Goal: Answer question/provide support: Answer question/provide support

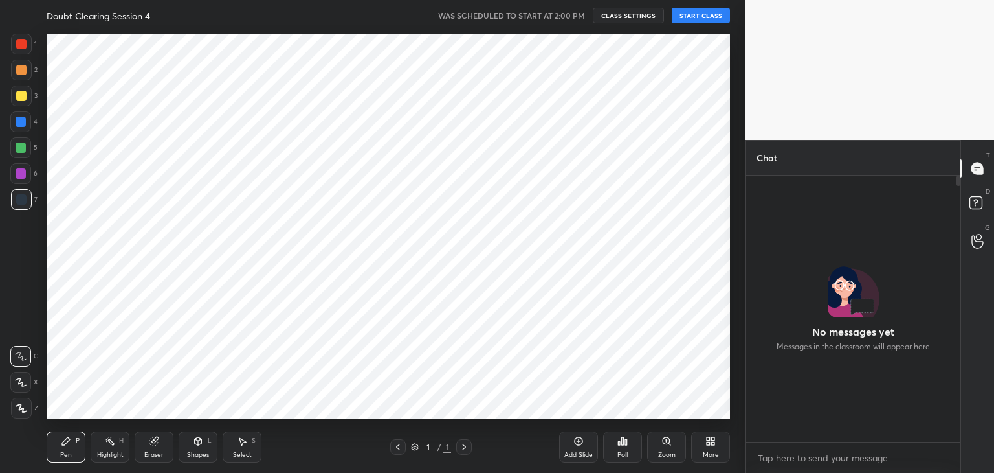
scroll to position [5, 4]
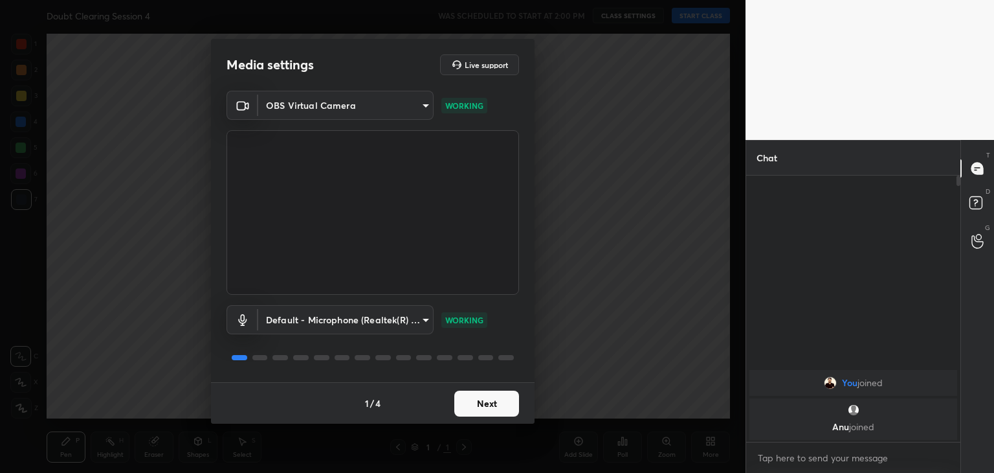
click at [488, 407] on button "Next" at bounding box center [487, 403] width 65 height 26
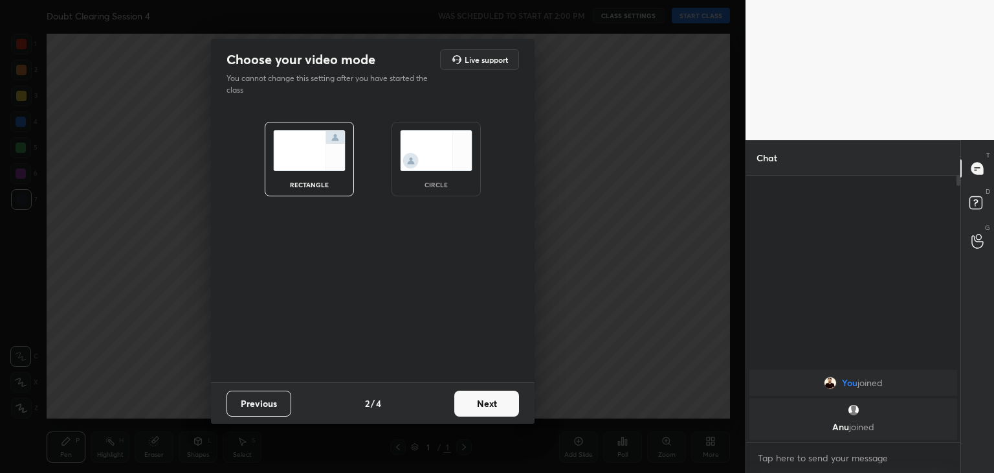
click at [440, 161] on img at bounding box center [436, 150] width 73 height 41
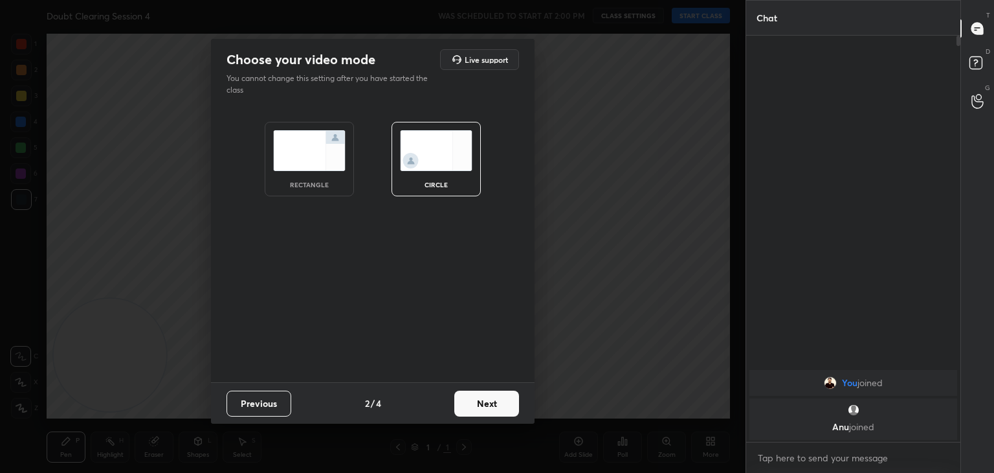
scroll to position [295, 210]
click at [502, 394] on button "Next" at bounding box center [487, 403] width 65 height 26
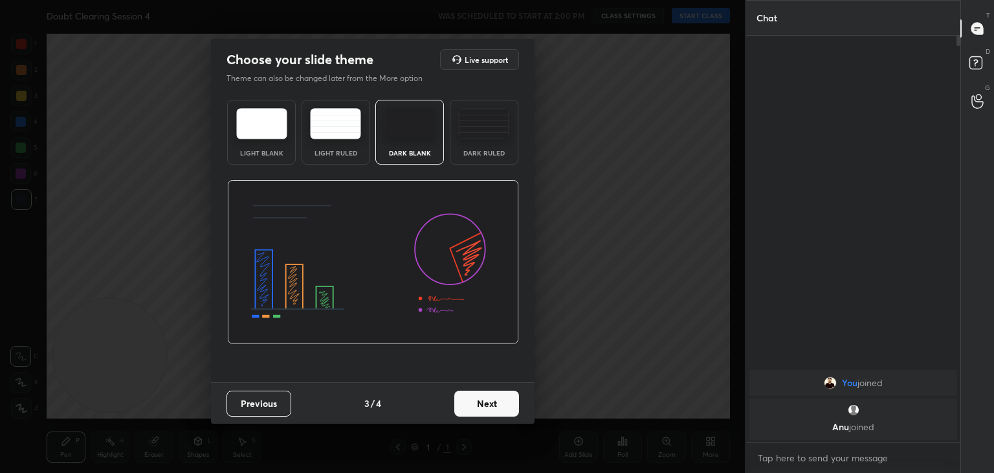
click at [502, 394] on button "Next" at bounding box center [487, 403] width 65 height 26
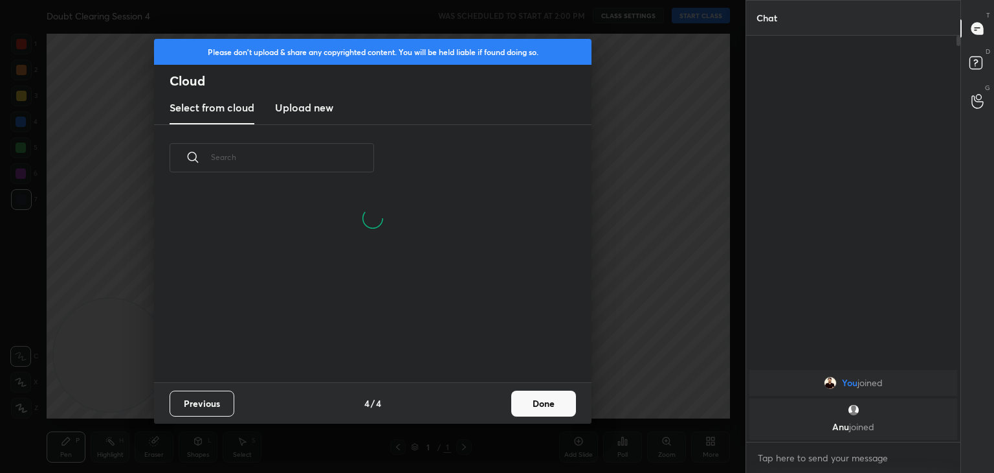
click at [530, 394] on button "Done" at bounding box center [543, 403] width 65 height 26
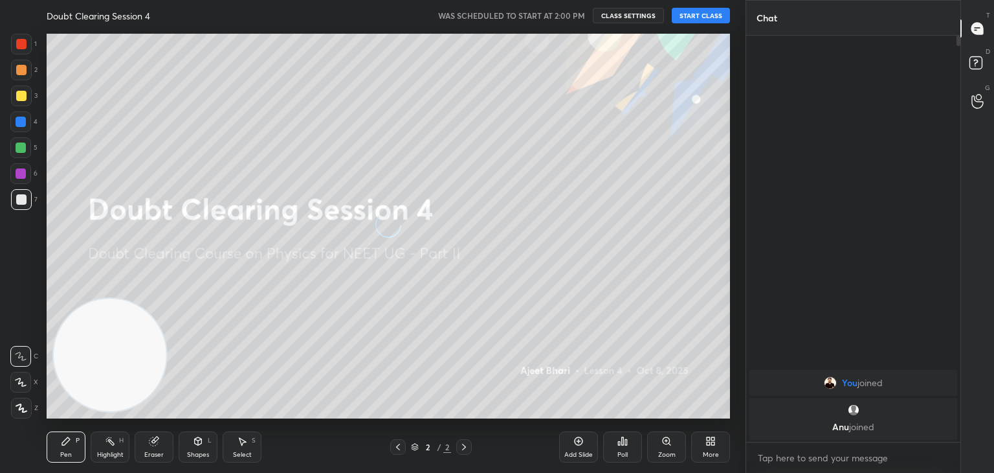
scroll to position [192, 416]
click at [689, 19] on button "START CLASS" at bounding box center [701, 16] width 58 height 16
click at [572, 19] on span "mute" at bounding box center [574, 15] width 18 height 9
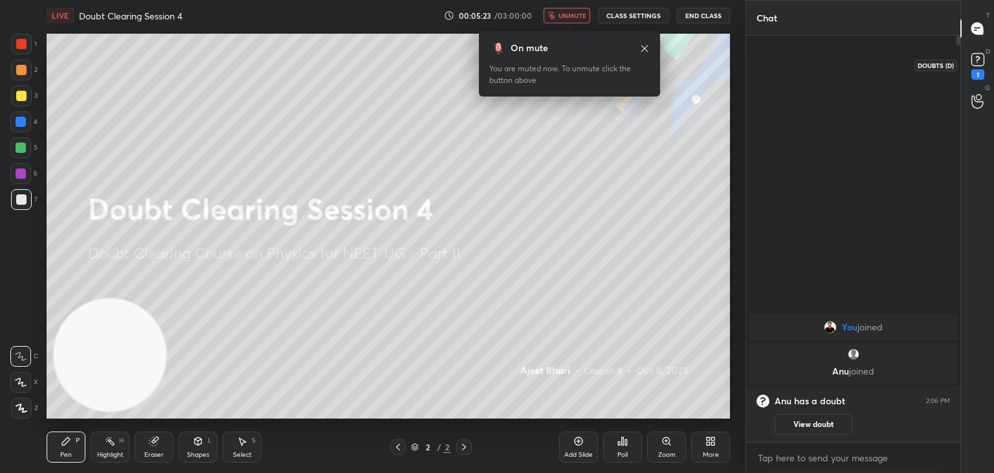
click at [976, 67] on icon at bounding box center [978, 59] width 19 height 19
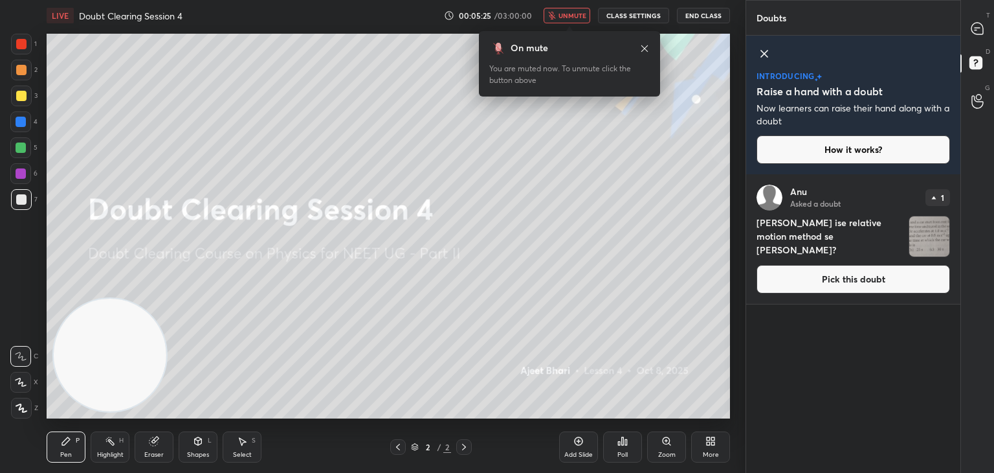
click at [767, 53] on icon at bounding box center [765, 54] width 16 height 16
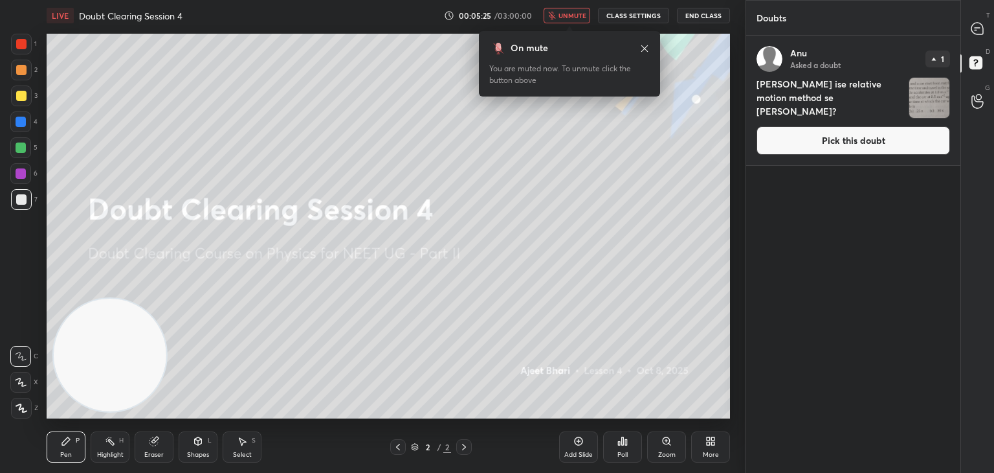
scroll to position [433, 210]
click at [930, 100] on img "grid" at bounding box center [930, 98] width 40 height 40
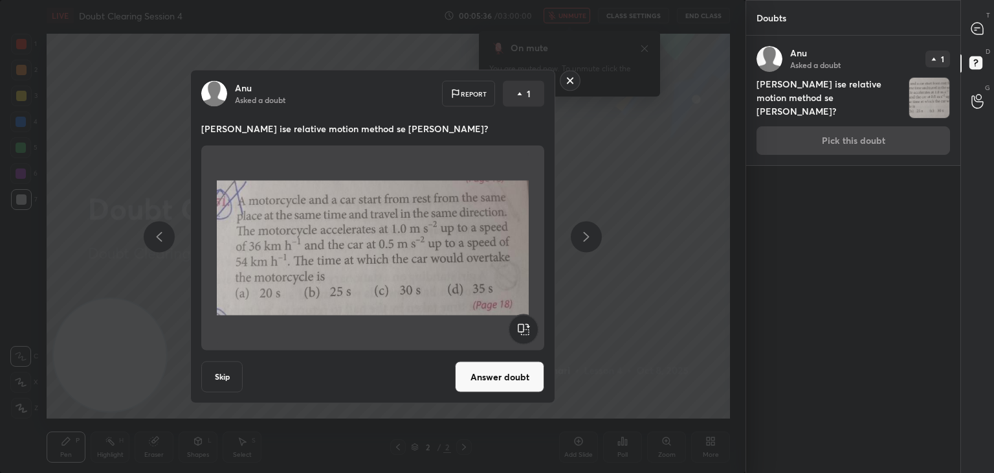
click at [430, 271] on img at bounding box center [373, 248] width 312 height 194
click at [502, 300] on img at bounding box center [373, 248] width 312 height 194
click at [488, 377] on button "Answer doubt" at bounding box center [499, 376] width 89 height 31
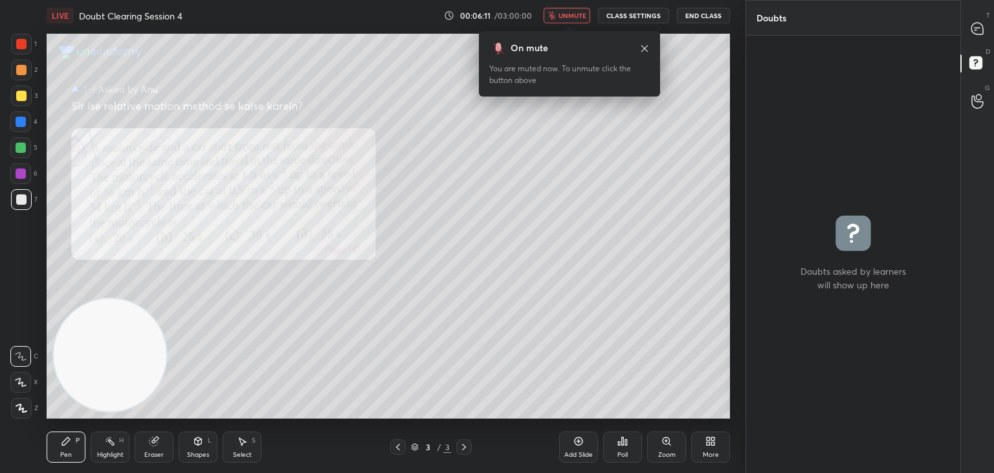
click at [561, 19] on button "unmute" at bounding box center [567, 16] width 47 height 16
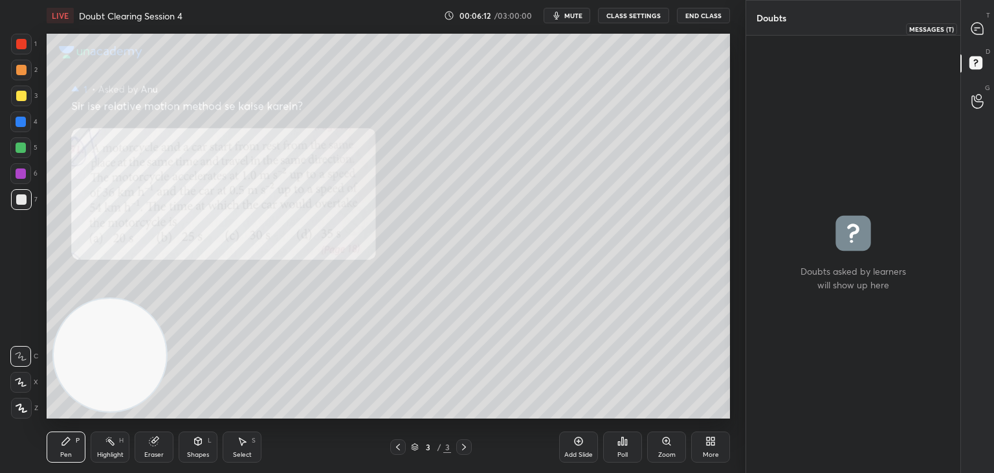
click at [974, 28] on icon at bounding box center [978, 29] width 12 height 12
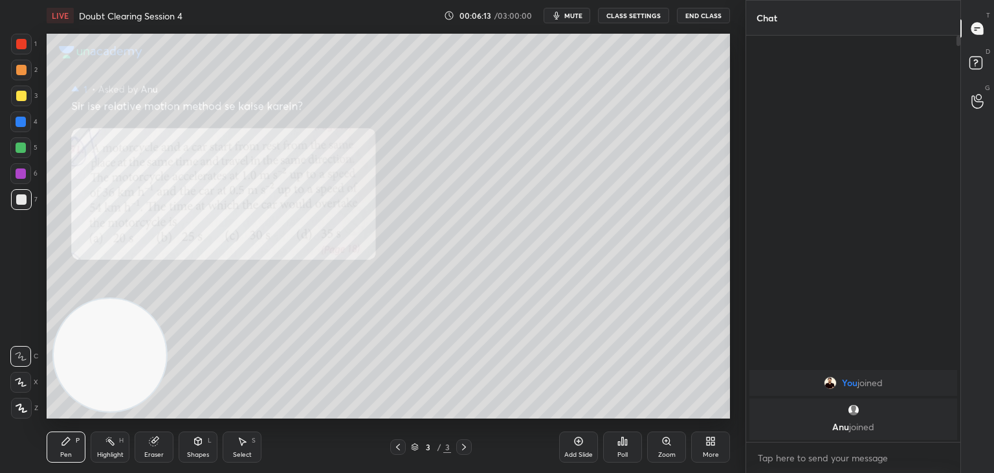
scroll to position [402, 210]
click at [399, 448] on icon at bounding box center [398, 447] width 10 height 10
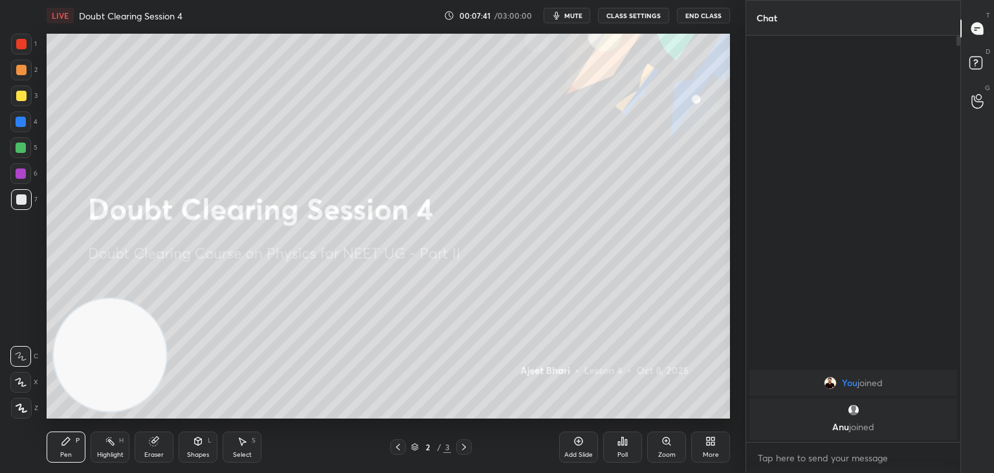
click at [573, 16] on span "mute" at bounding box center [574, 15] width 18 height 9
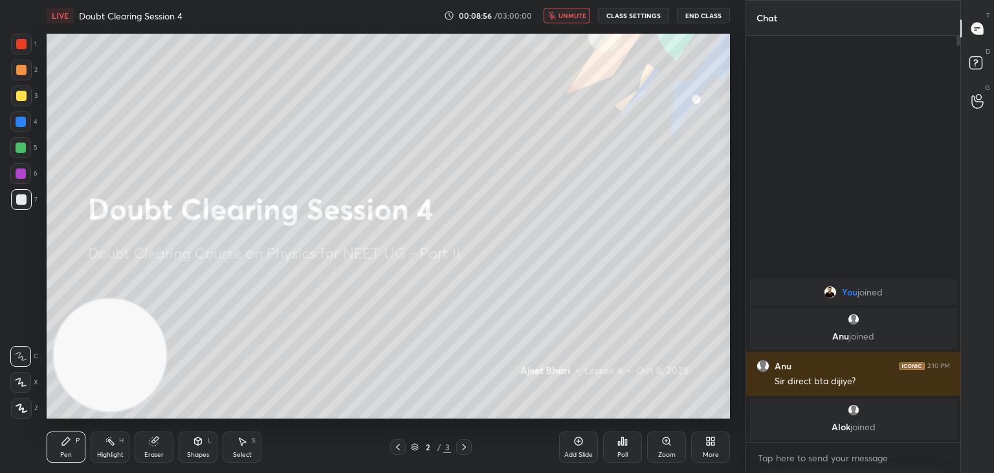
click at [567, 14] on span "unmute" at bounding box center [573, 15] width 28 height 9
click at [462, 446] on icon at bounding box center [464, 447] width 10 height 10
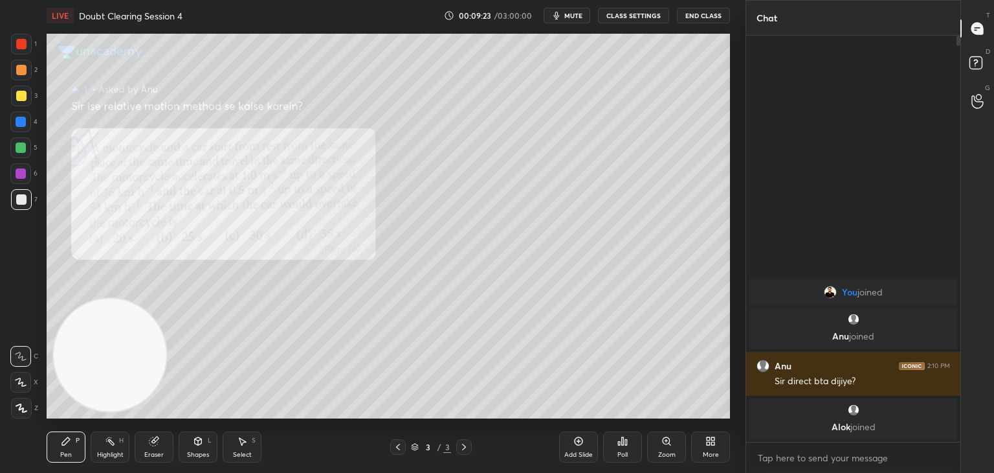
click at [148, 448] on div "Eraser" at bounding box center [154, 446] width 39 height 31
click at [1, 414] on div "1 2 3 4 5 6 7 C X Z C X Z E E Erase all H H" at bounding box center [20, 226] width 41 height 385
click at [13, 411] on span "Erase all" at bounding box center [20, 407] width 19 height 9
click at [34, 387] on div "X" at bounding box center [24, 382] width 28 height 21
click at [572, 447] on div "Add Slide" at bounding box center [578, 446] width 39 height 31
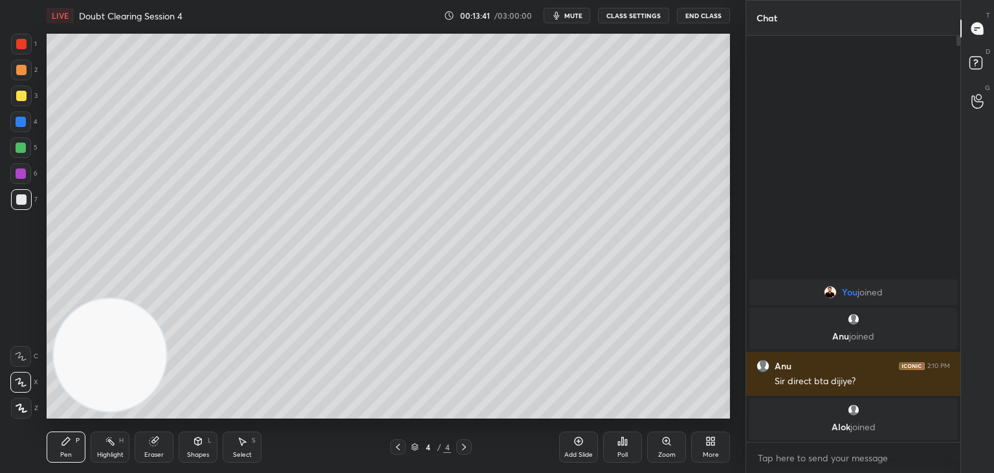
click at [398, 446] on icon at bounding box center [398, 447] width 10 height 10
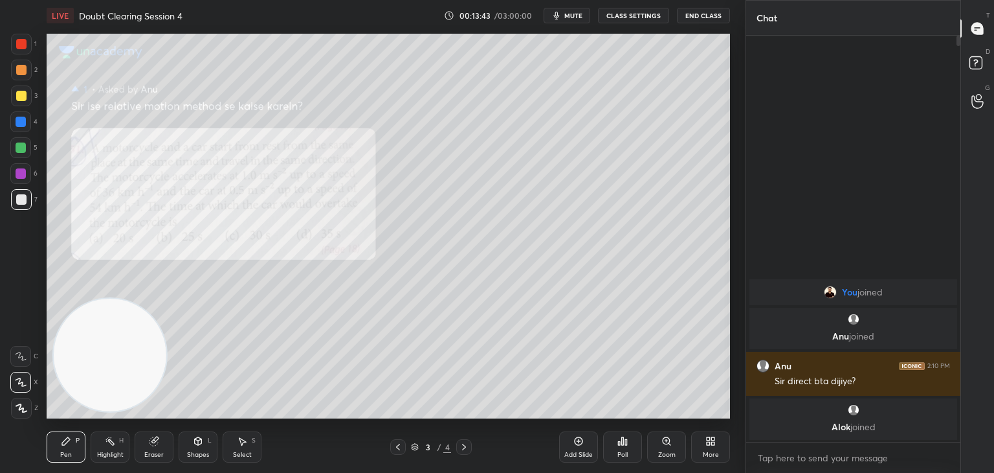
click at [464, 446] on icon at bounding box center [464, 447] width 10 height 10
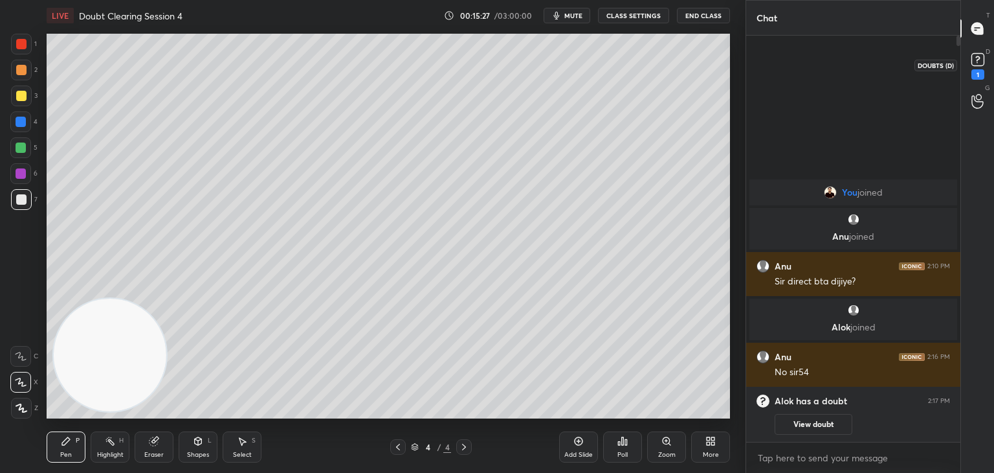
click at [984, 68] on icon at bounding box center [978, 59] width 19 height 19
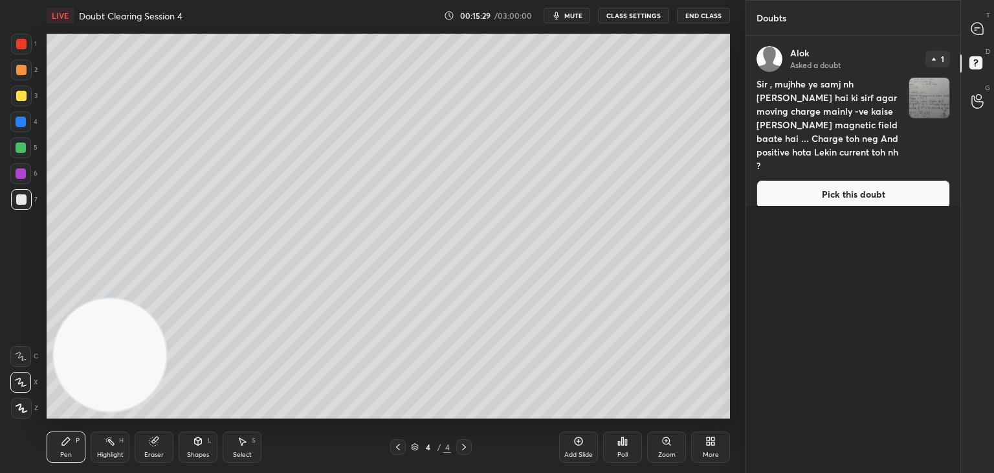
click at [933, 89] on img "grid" at bounding box center [930, 98] width 40 height 40
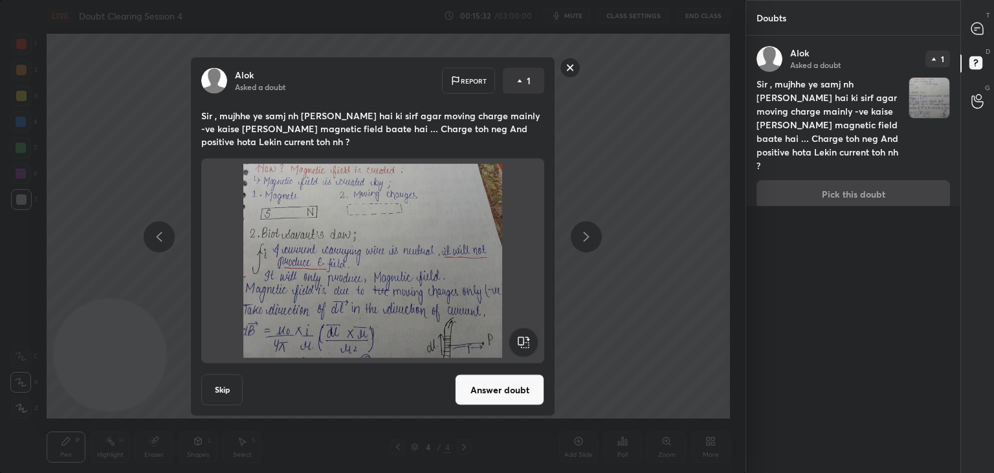
click at [570, 74] on rect at bounding box center [571, 68] width 20 height 20
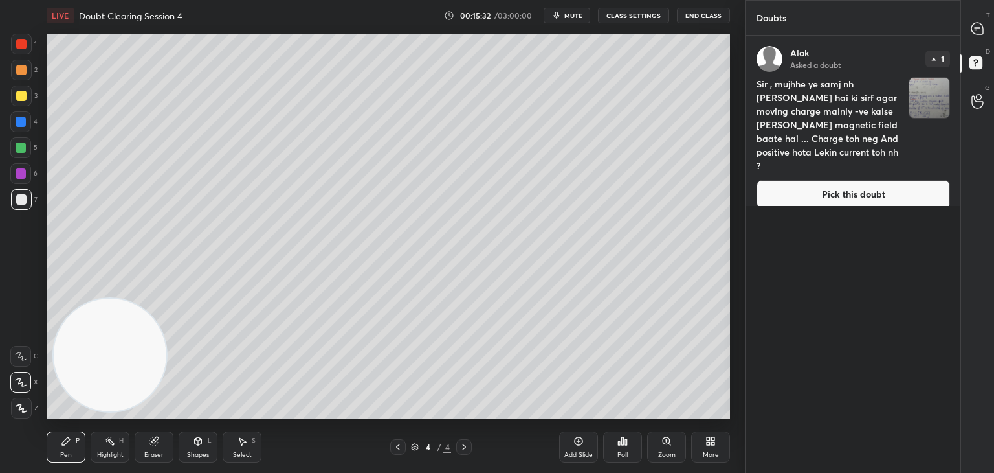
click at [987, 31] on div at bounding box center [978, 28] width 26 height 23
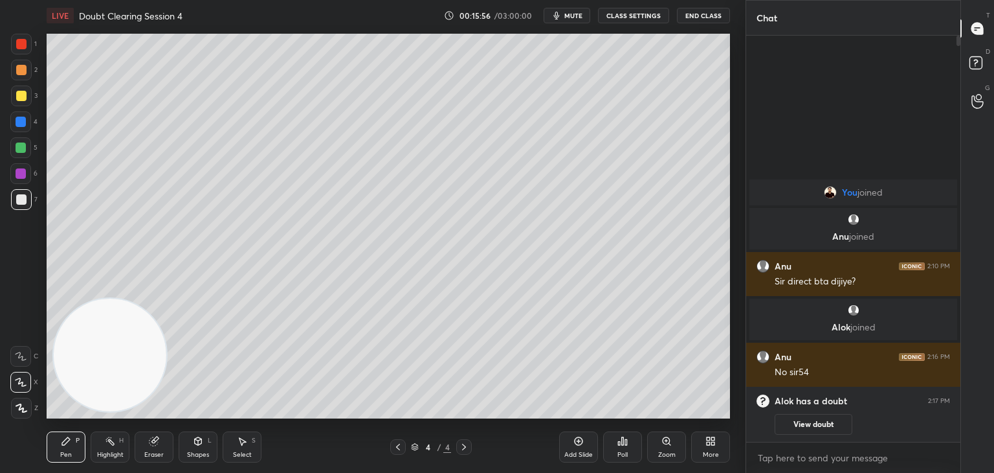
click at [401, 444] on icon at bounding box center [398, 447] width 10 height 10
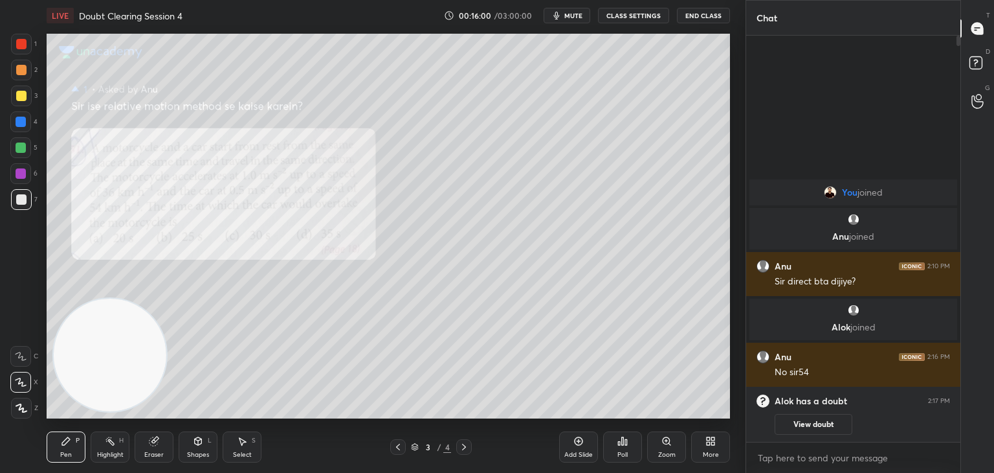
click at [459, 448] on icon at bounding box center [464, 447] width 10 height 10
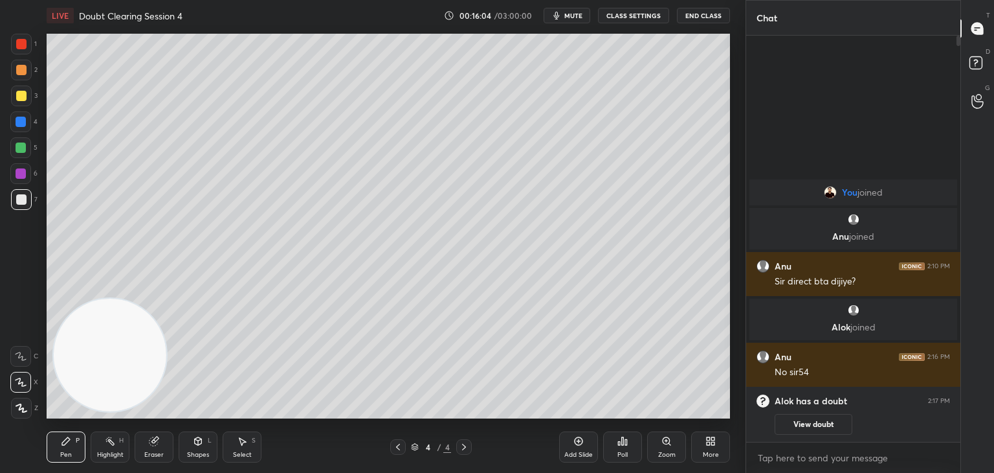
click at [577, 447] on div "Add Slide" at bounding box center [578, 446] width 39 height 31
click at [399, 449] on icon at bounding box center [398, 447] width 4 height 6
click at [396, 444] on icon at bounding box center [398, 447] width 10 height 10
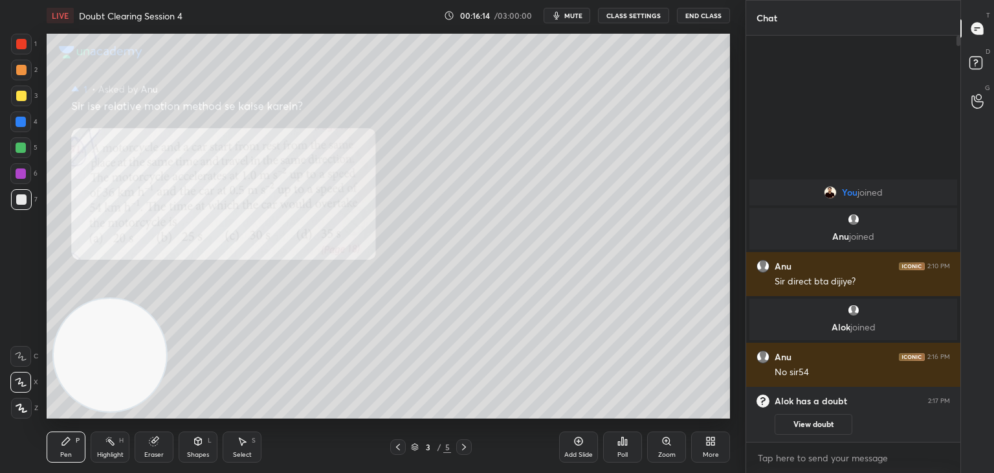
click at [469, 449] on icon at bounding box center [464, 447] width 10 height 10
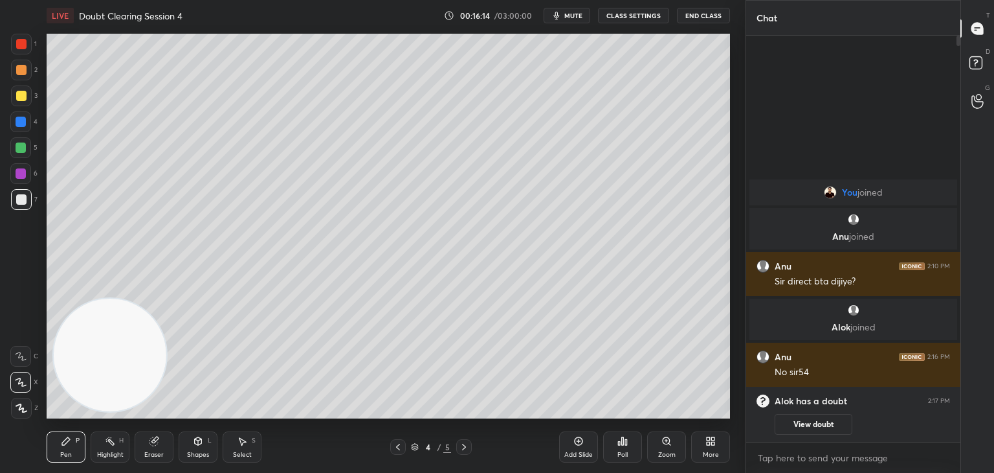
click at [467, 448] on icon at bounding box center [464, 447] width 10 height 10
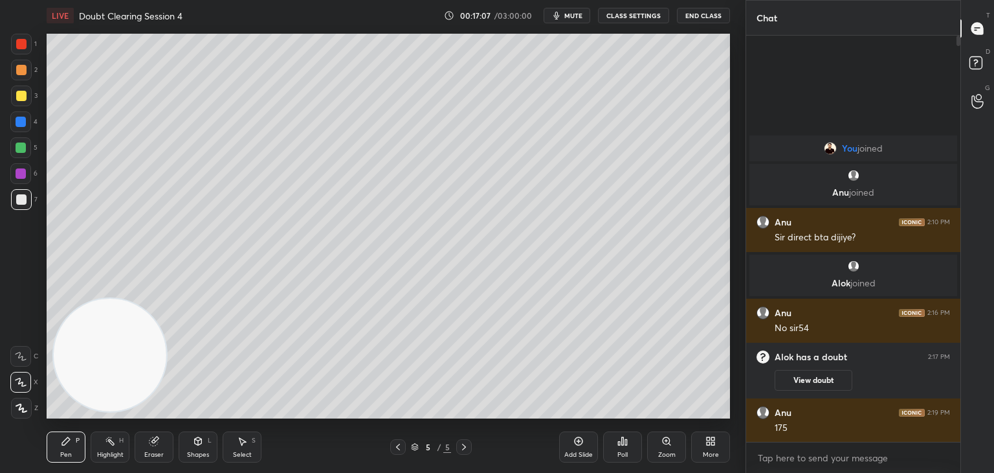
click at [397, 442] on icon at bounding box center [398, 447] width 10 height 10
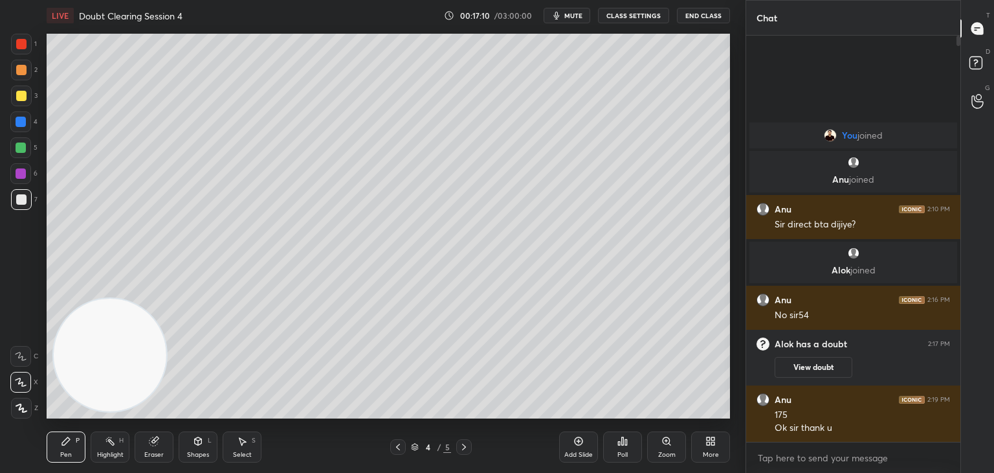
click at [395, 448] on icon at bounding box center [398, 447] width 10 height 10
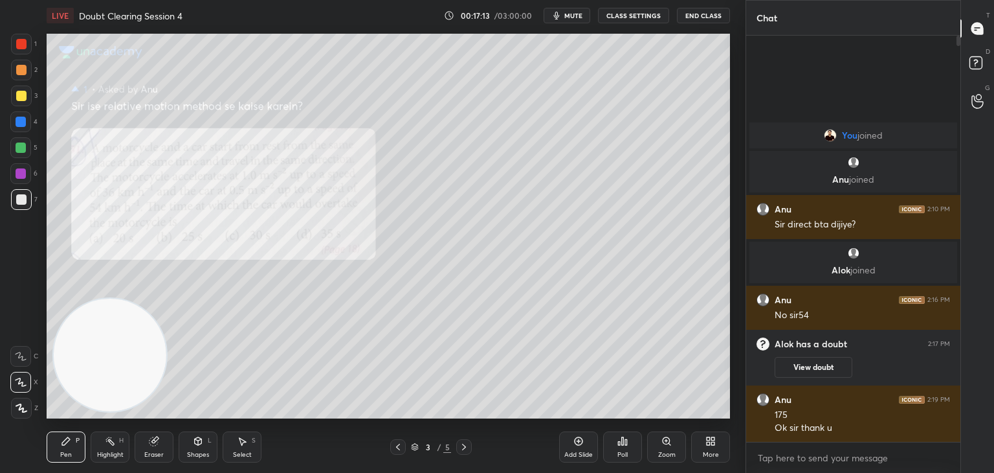
click at [574, 14] on span "mute" at bounding box center [574, 15] width 18 height 9
click at [984, 73] on icon at bounding box center [978, 64] width 23 height 23
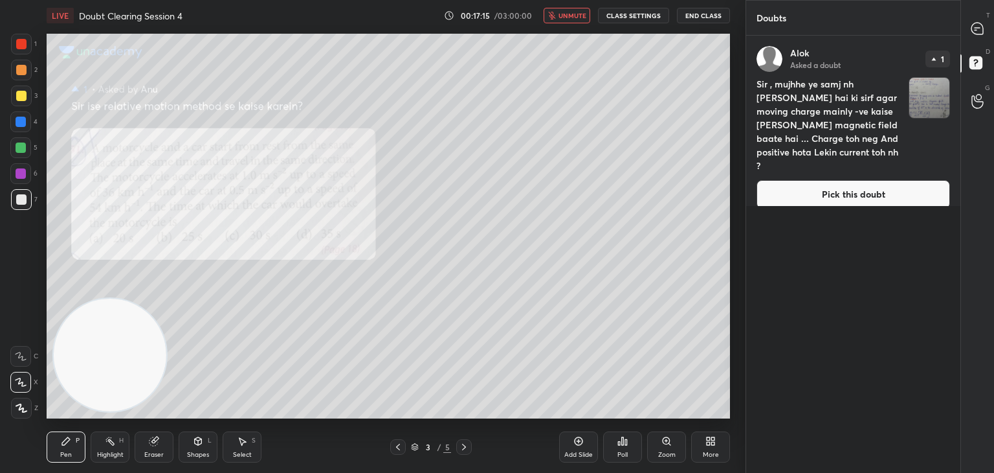
click at [927, 99] on img "grid" at bounding box center [930, 98] width 40 height 40
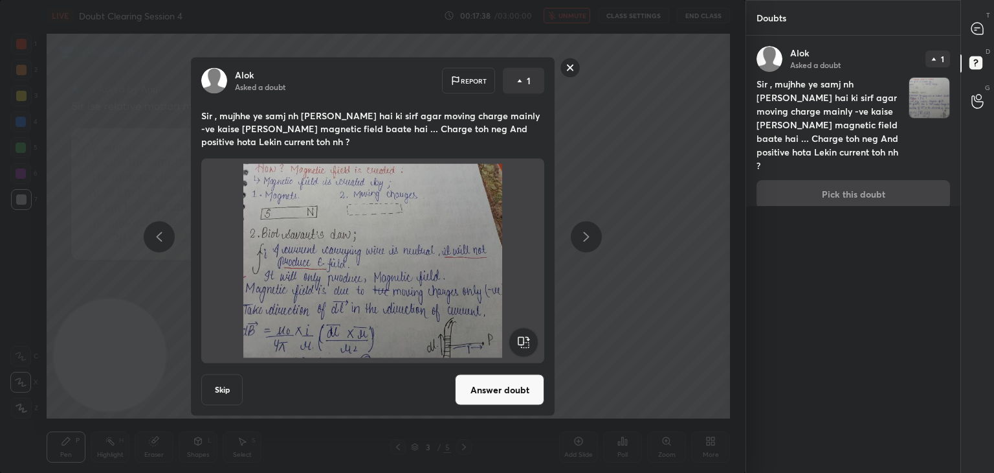
click at [409, 194] on img at bounding box center [373, 261] width 312 height 194
click at [487, 386] on button "Answer doubt" at bounding box center [499, 389] width 89 height 31
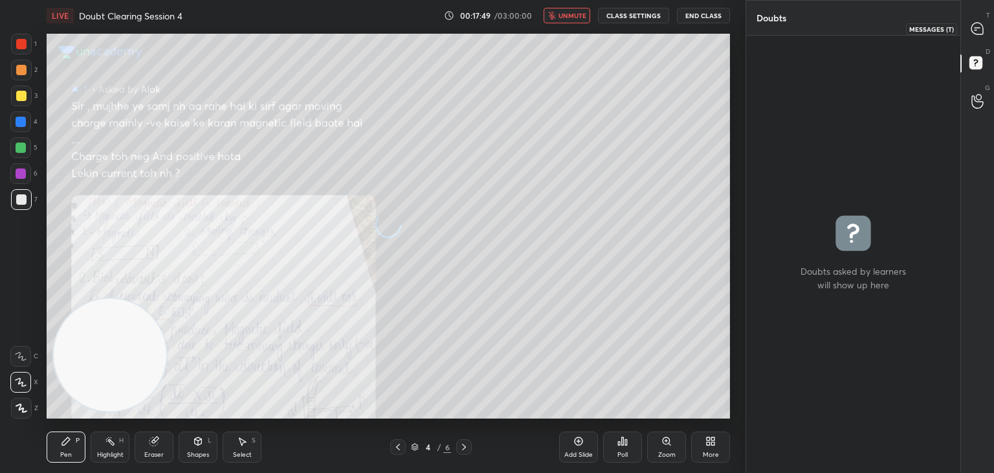
click at [982, 32] on icon at bounding box center [978, 29] width 12 height 12
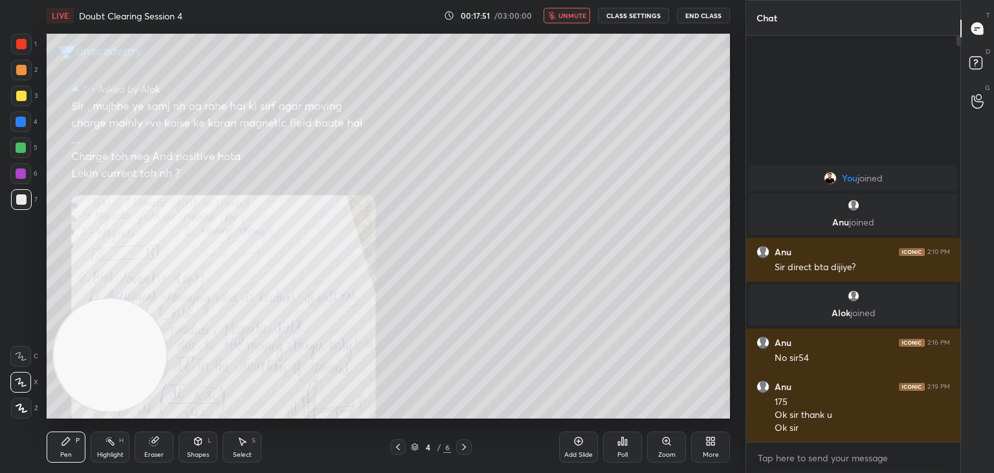
click at [574, 16] on span "unmute" at bounding box center [573, 15] width 28 height 9
click at [666, 447] on div "Zoom" at bounding box center [666, 446] width 39 height 31
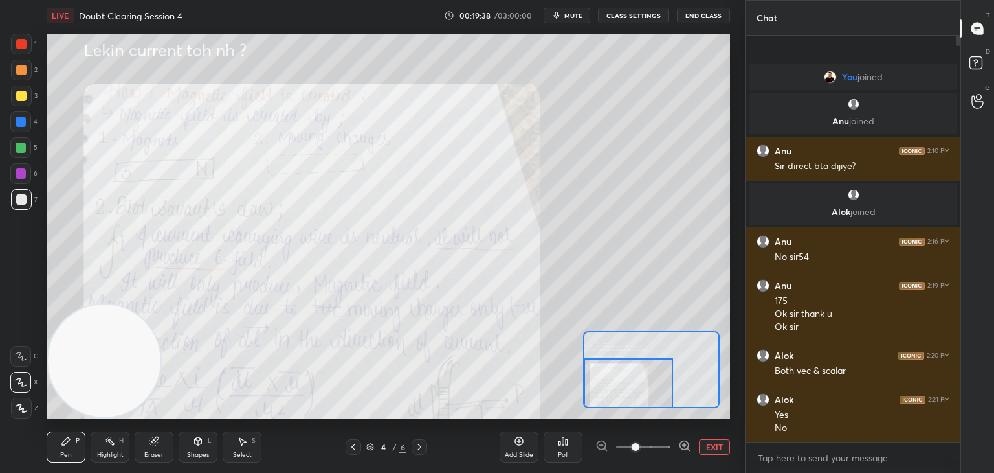
click at [19, 368] on div "X" at bounding box center [24, 379] width 28 height 26
click at [705, 443] on button "EXIT" at bounding box center [714, 447] width 31 height 16
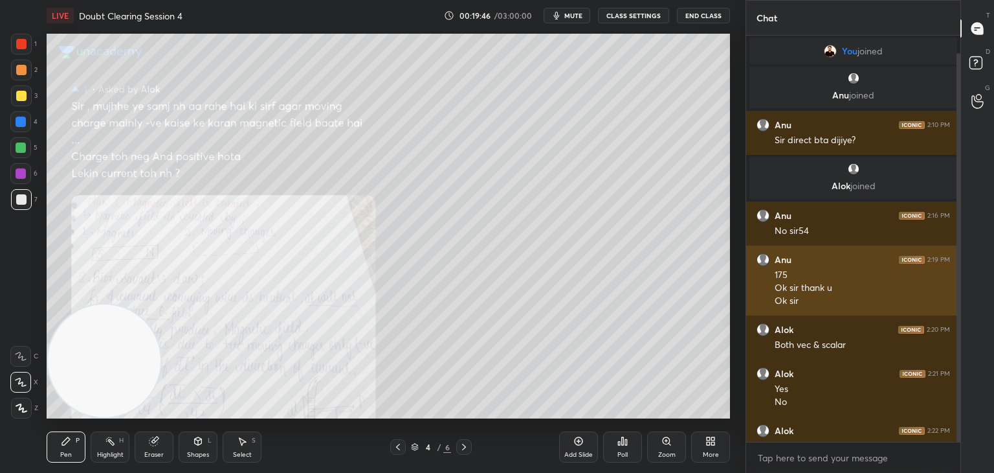
scroll to position [18, 0]
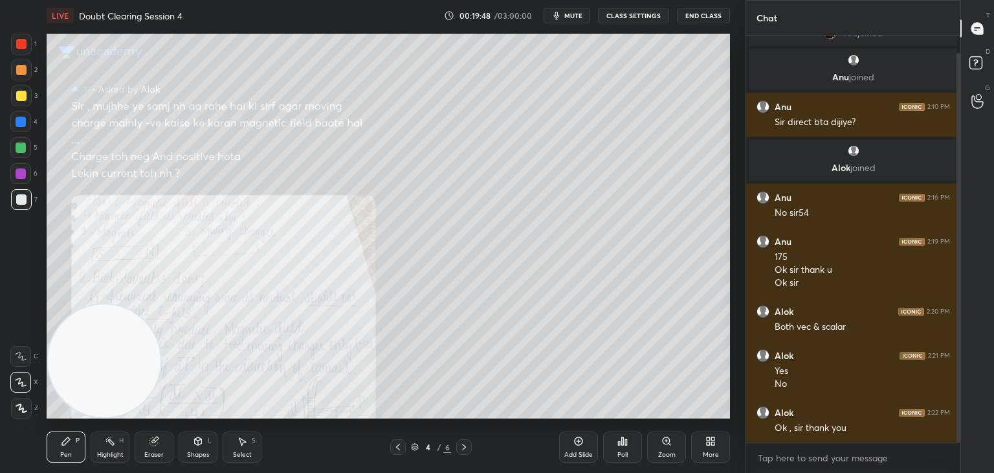
click at [576, 14] on span "mute" at bounding box center [574, 15] width 18 height 9
click at [394, 446] on icon at bounding box center [398, 447] width 10 height 10
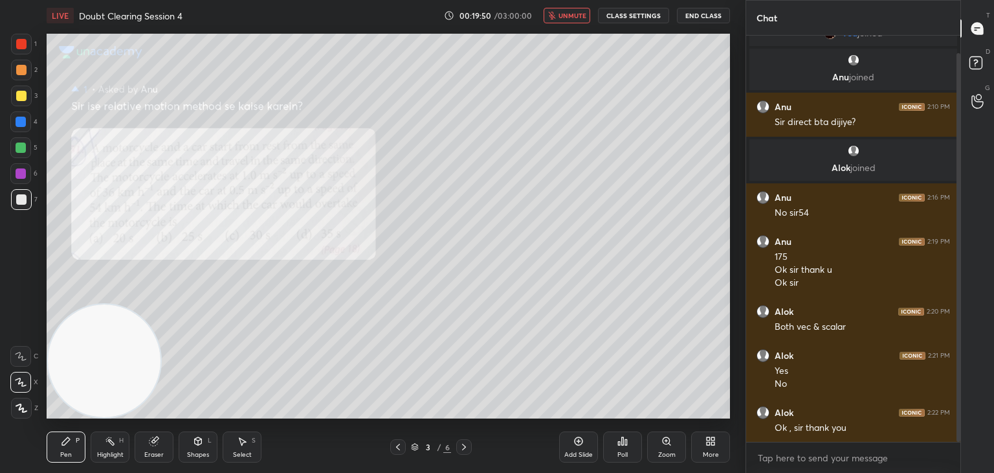
click at [396, 452] on div at bounding box center [398, 447] width 16 height 16
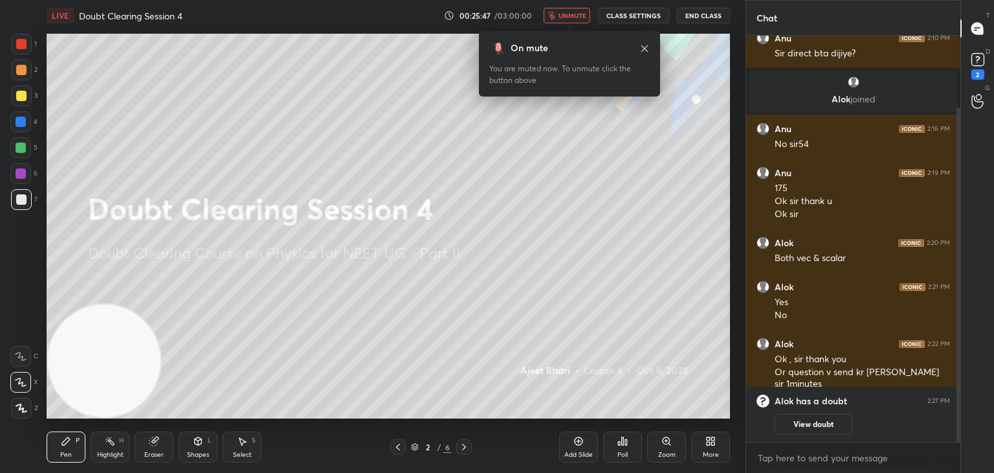
scroll to position [142, 0]
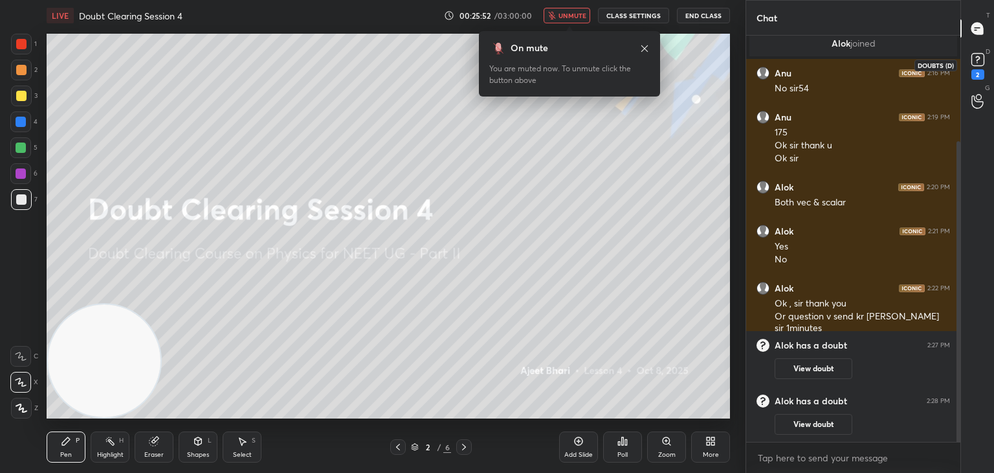
click at [983, 68] on icon at bounding box center [978, 59] width 19 height 19
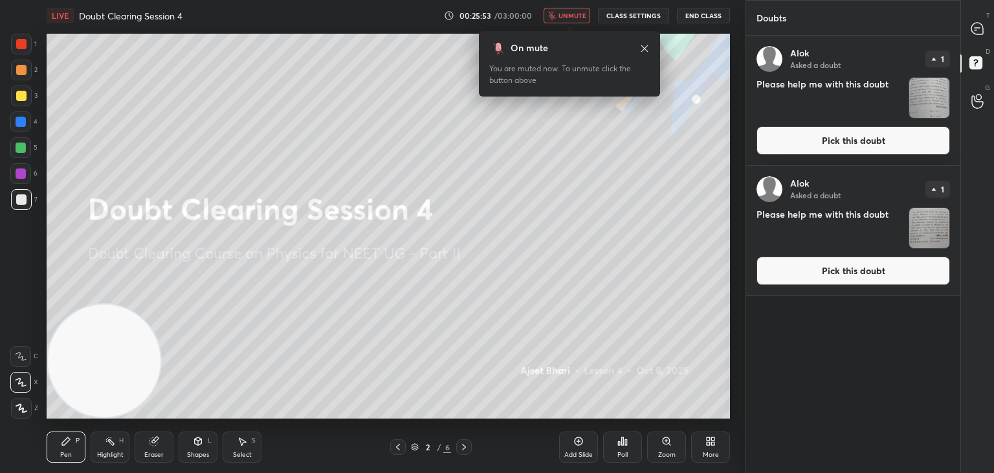
click at [929, 104] on img "grid" at bounding box center [930, 98] width 40 height 40
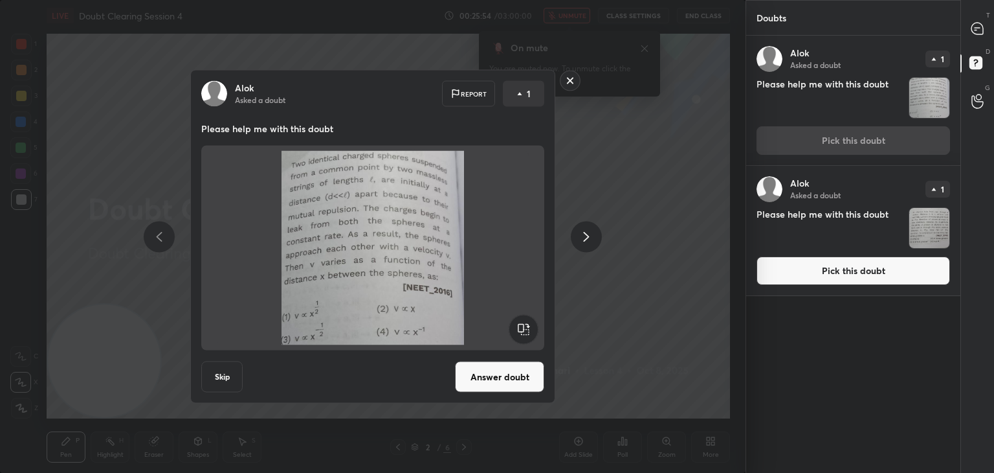
click at [917, 238] on img "grid" at bounding box center [930, 228] width 40 height 40
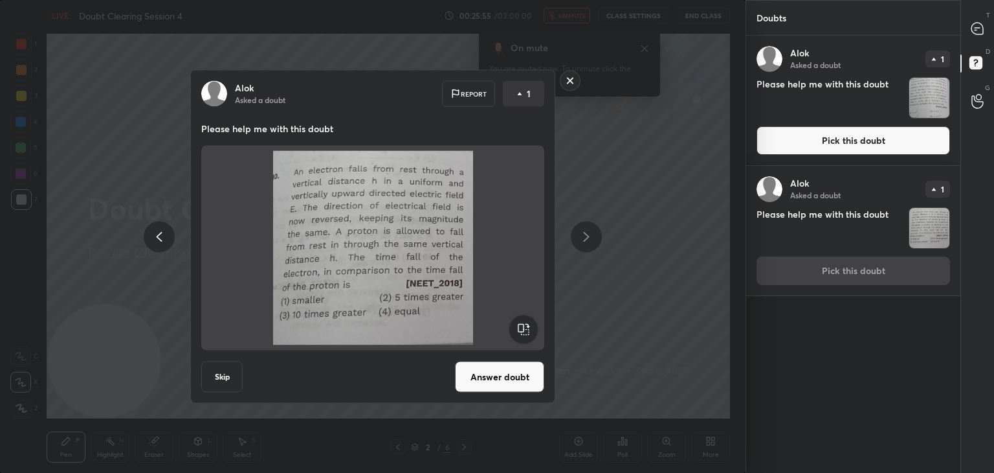
click at [945, 85] on img "grid" at bounding box center [930, 98] width 40 height 40
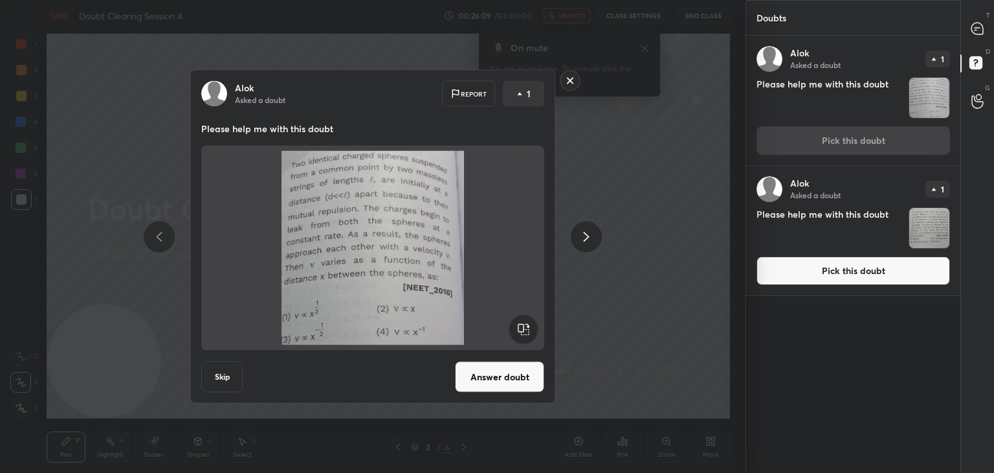
click at [417, 201] on img at bounding box center [373, 248] width 312 height 194
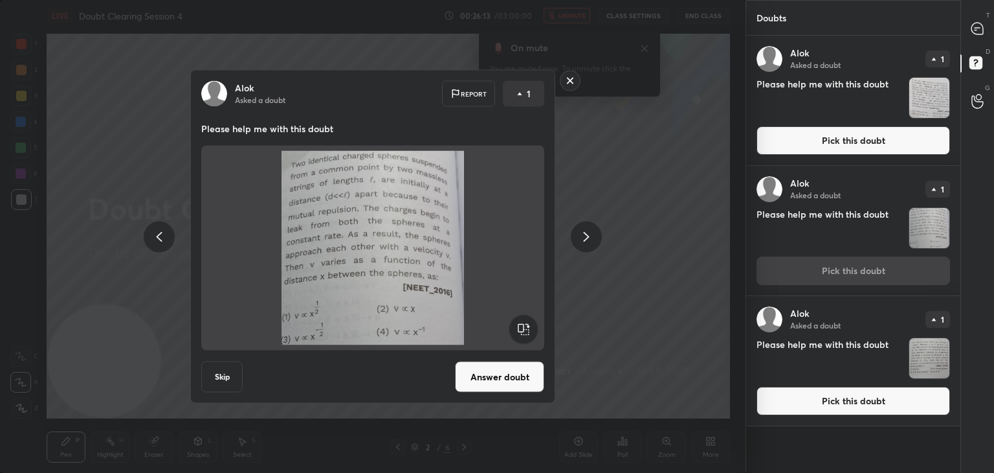
click at [938, 91] on img "grid" at bounding box center [930, 98] width 40 height 40
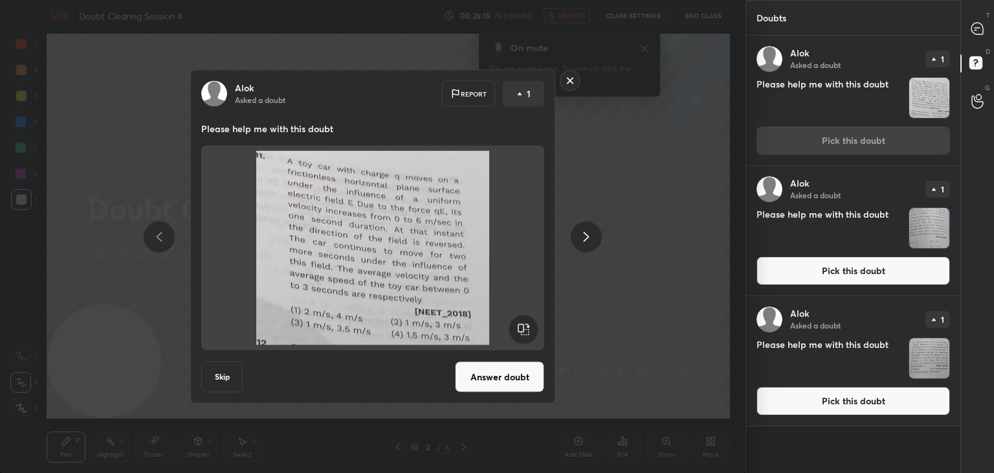
click at [912, 350] on img "grid" at bounding box center [930, 358] width 40 height 40
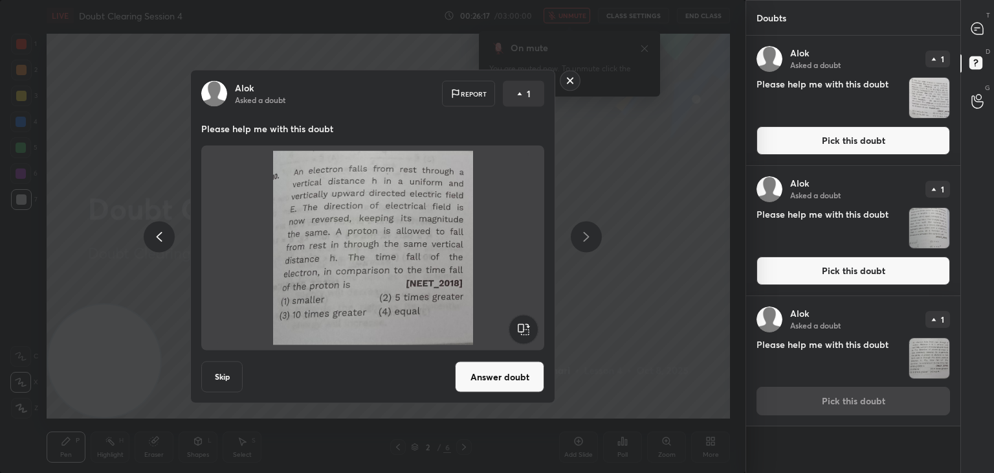
click at [925, 224] on img "grid" at bounding box center [930, 228] width 40 height 40
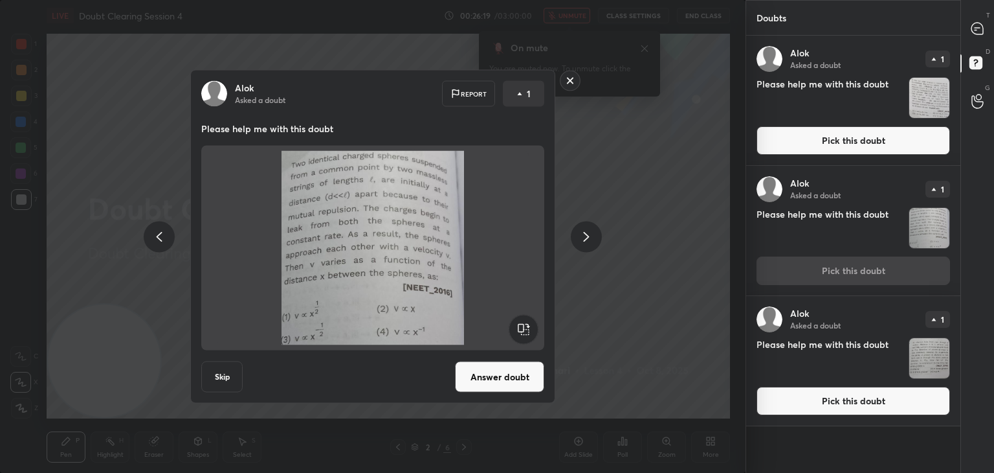
click at [990, 33] on div at bounding box center [978, 28] width 26 height 23
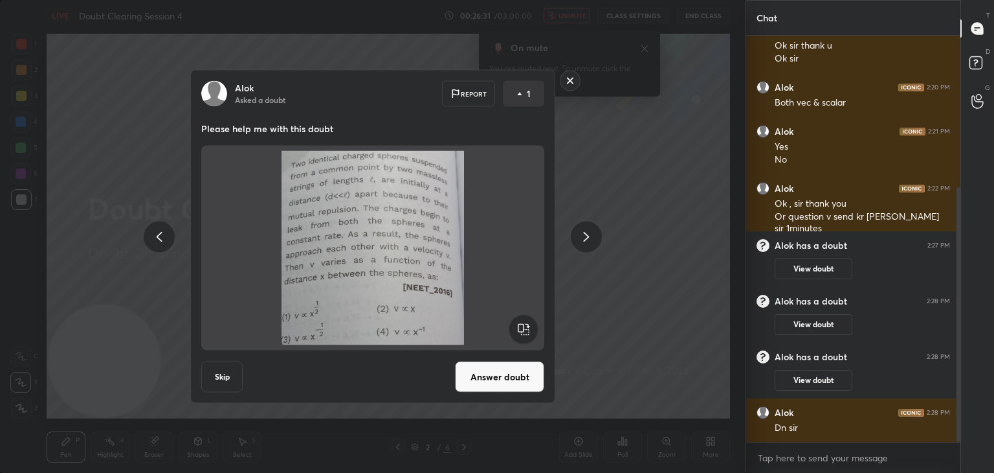
scroll to position [255, 0]
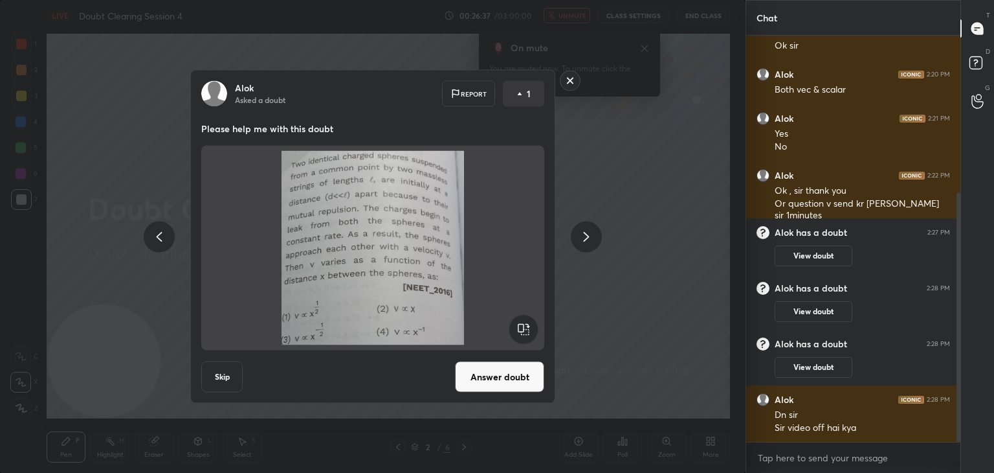
click at [491, 377] on button "Answer doubt" at bounding box center [499, 376] width 89 height 31
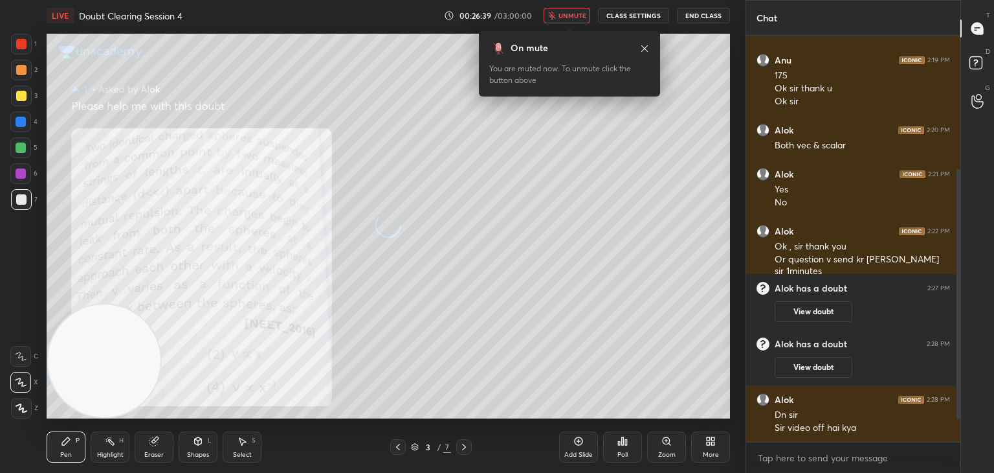
scroll to position [199, 0]
click at [579, 16] on span "unmute" at bounding box center [573, 15] width 28 height 9
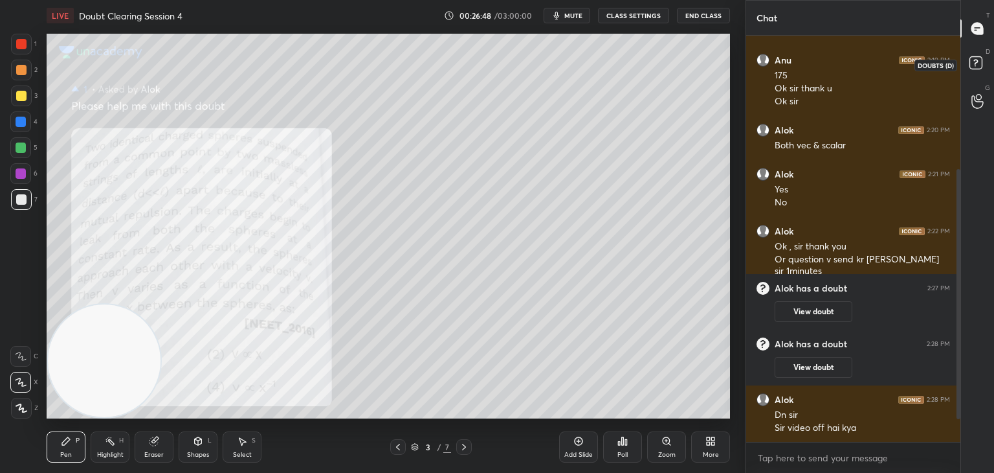
click at [976, 73] on icon at bounding box center [978, 64] width 23 height 23
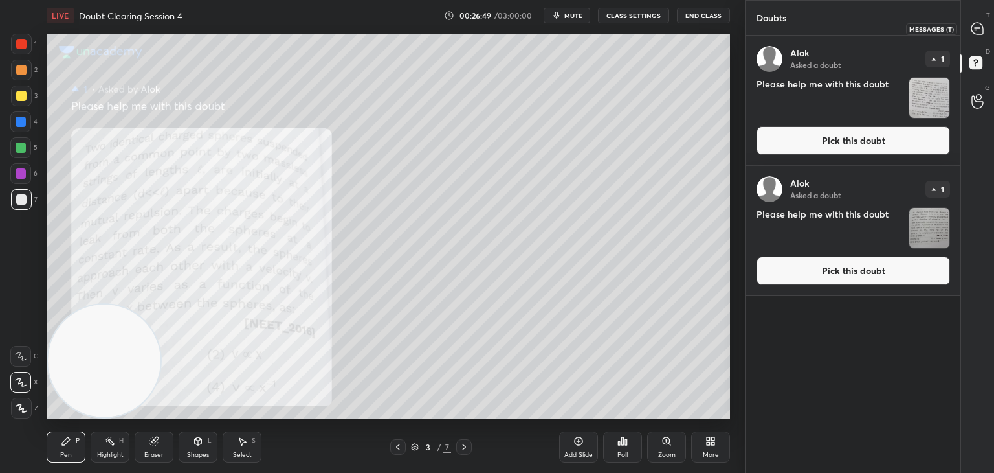
click at [984, 38] on div at bounding box center [978, 28] width 26 height 23
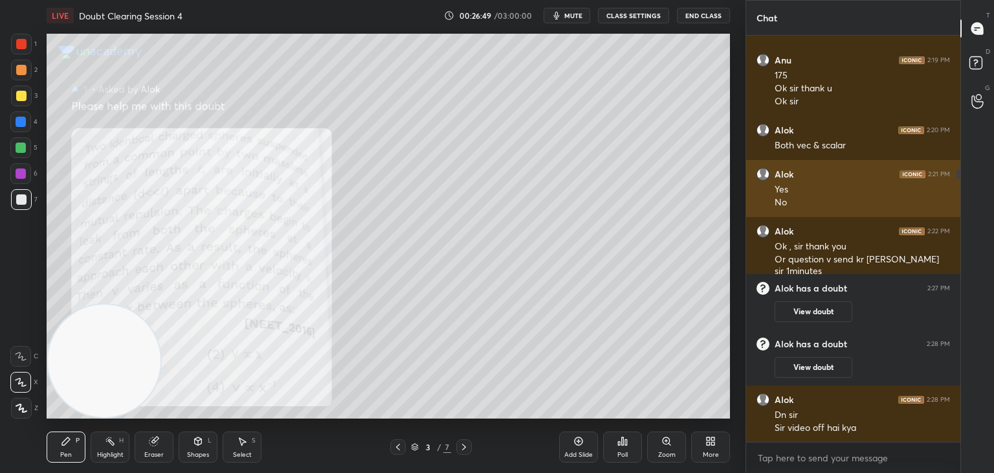
scroll to position [402, 210]
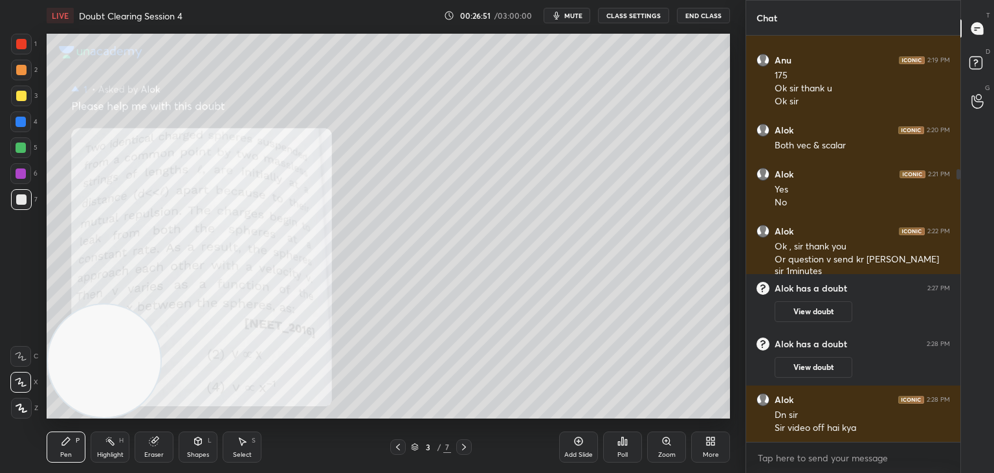
click at [155, 443] on icon at bounding box center [154, 441] width 8 height 8
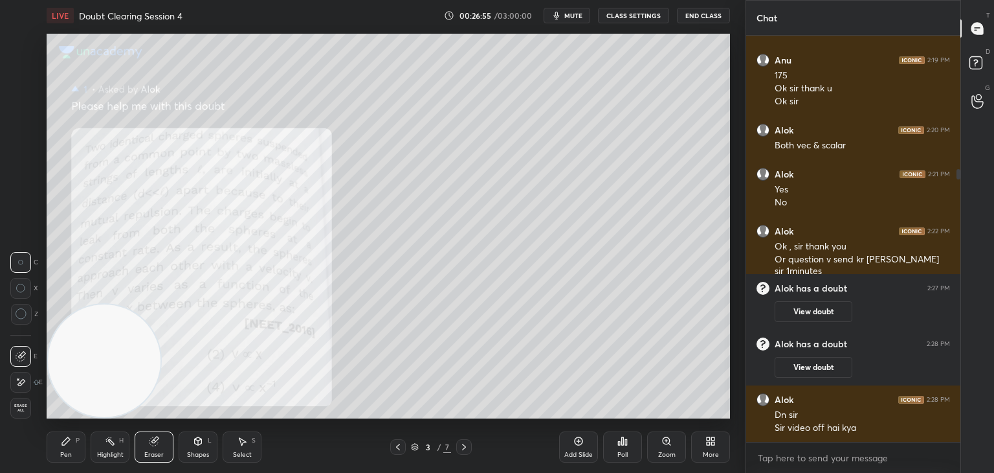
click at [65, 444] on icon at bounding box center [66, 441] width 8 height 8
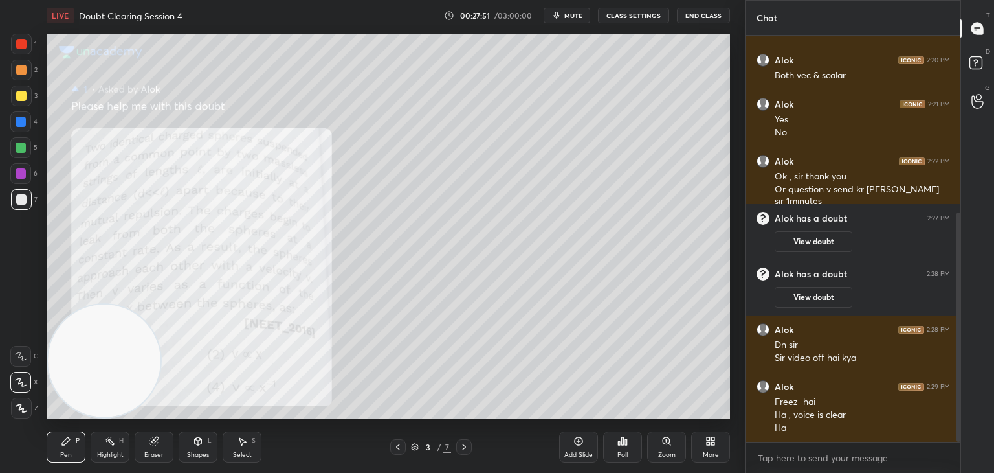
scroll to position [313, 0]
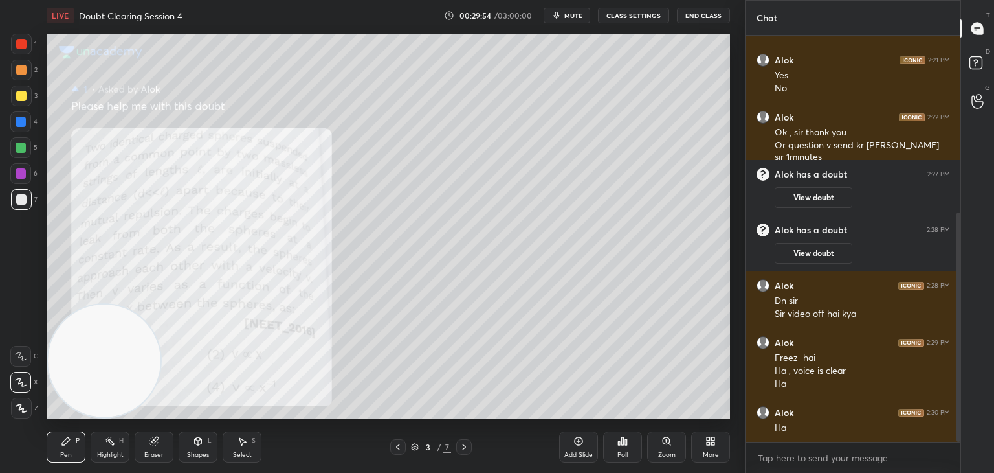
click at [581, 446] on div "Add Slide" at bounding box center [578, 446] width 39 height 31
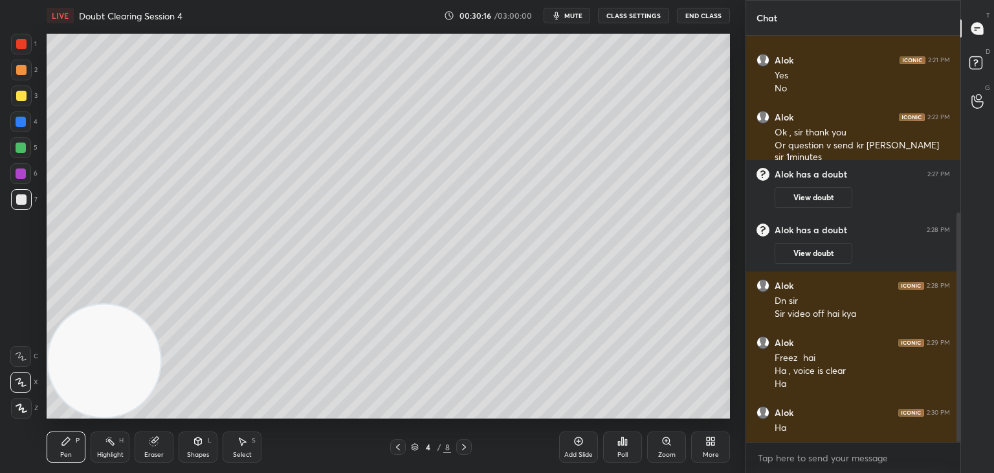
click at [399, 444] on icon at bounding box center [398, 447] width 4 height 6
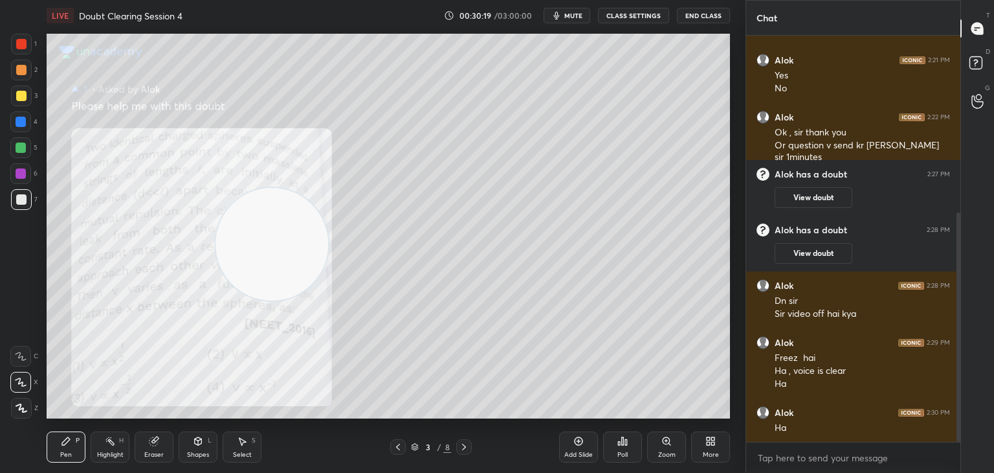
click at [19, 47] on div at bounding box center [21, 44] width 10 height 10
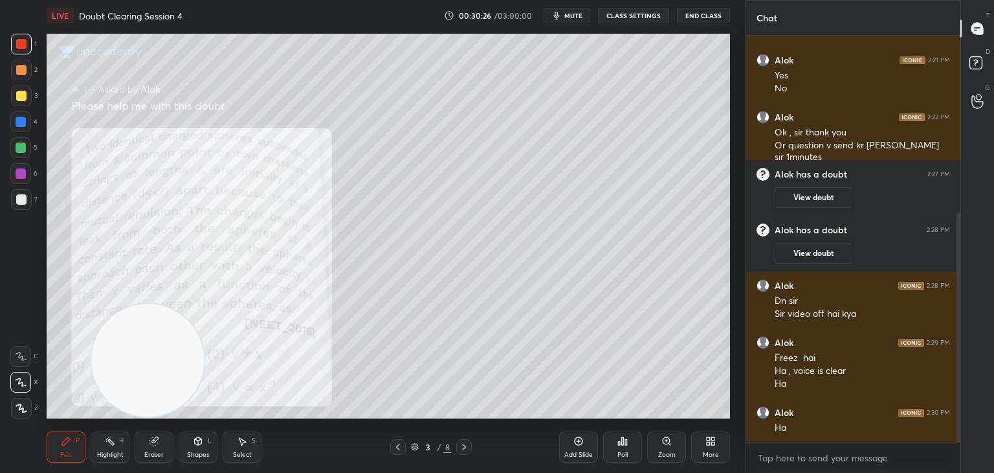
click at [566, 19] on button "mute" at bounding box center [567, 16] width 47 height 16
click at [979, 58] on rect at bounding box center [976, 63] width 12 height 12
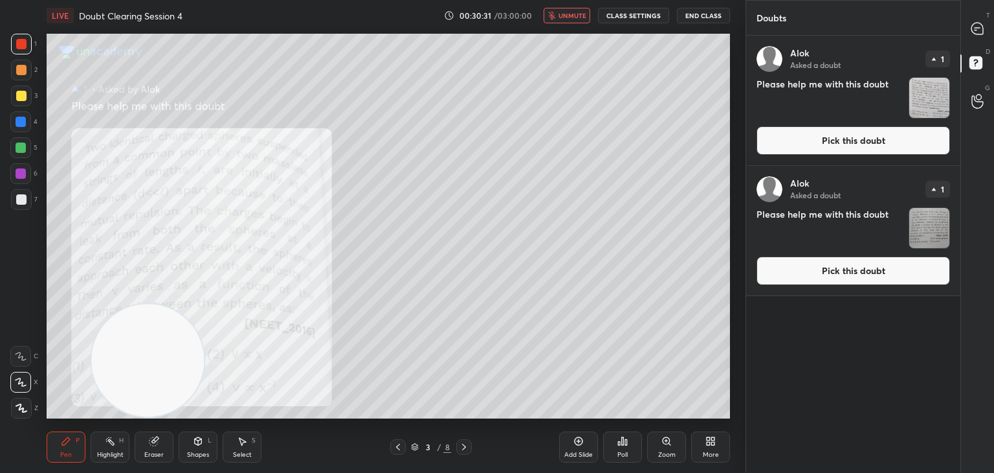
click at [934, 78] on img "grid" at bounding box center [930, 98] width 40 height 40
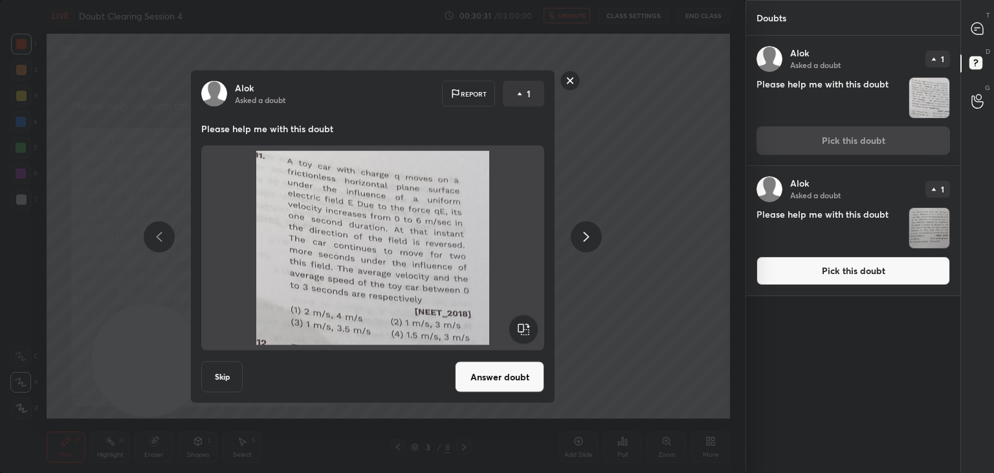
click at [968, 36] on div at bounding box center [978, 28] width 26 height 23
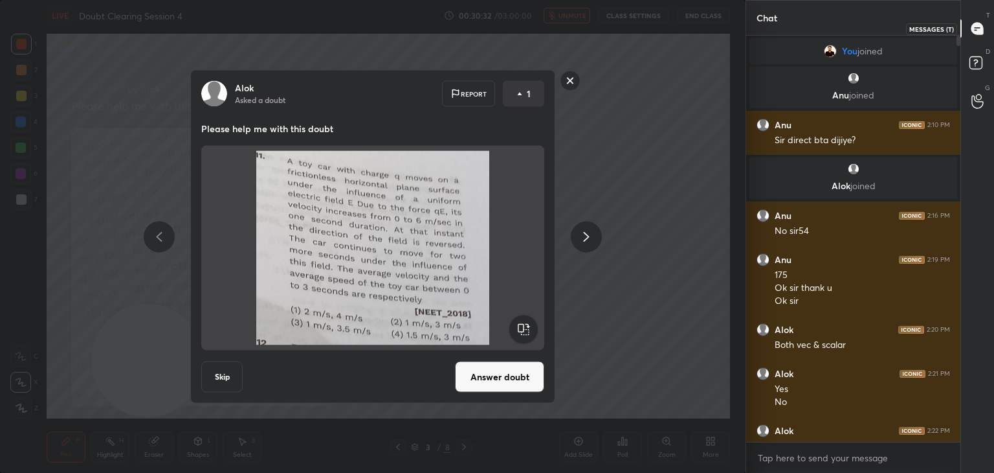
click at [979, 32] on icon at bounding box center [978, 29] width 12 height 12
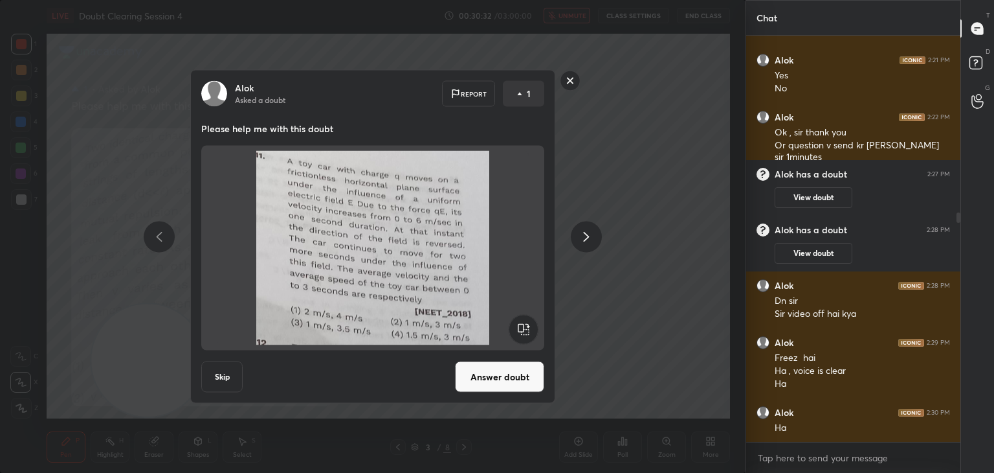
scroll to position [402, 210]
click at [634, 168] on div "[PERSON_NAME] Asked a doubt Report 1 Please help me with this doubt Skip Answer…" at bounding box center [373, 236] width 746 height 473
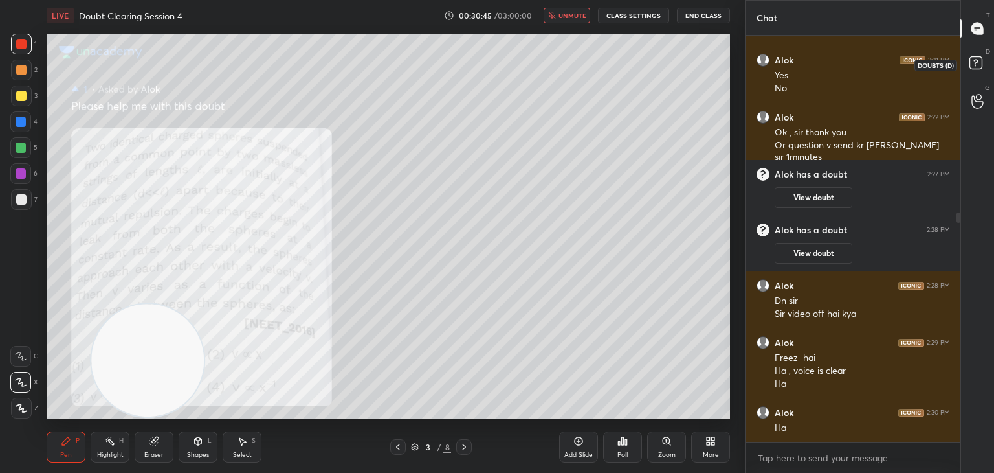
click at [979, 73] on icon at bounding box center [978, 64] width 23 height 23
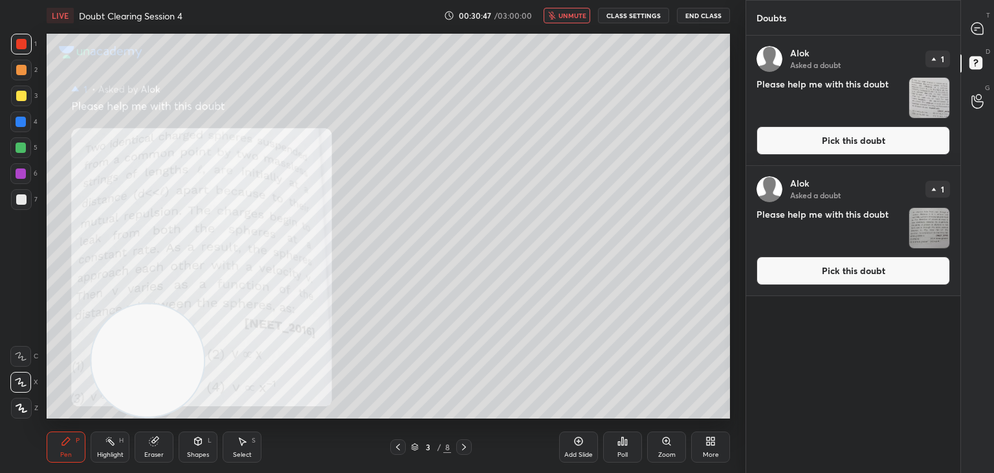
click at [935, 95] on img "grid" at bounding box center [930, 98] width 40 height 40
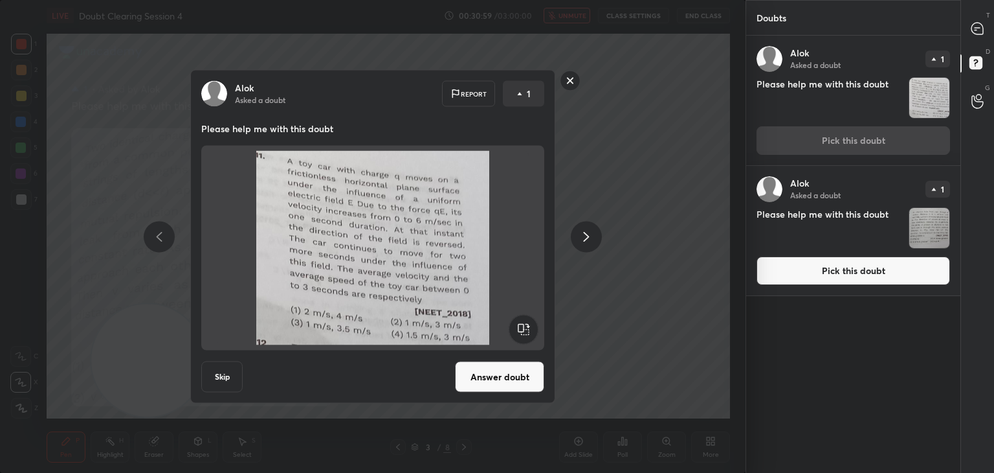
click at [489, 374] on button "Answer doubt" at bounding box center [499, 376] width 89 height 31
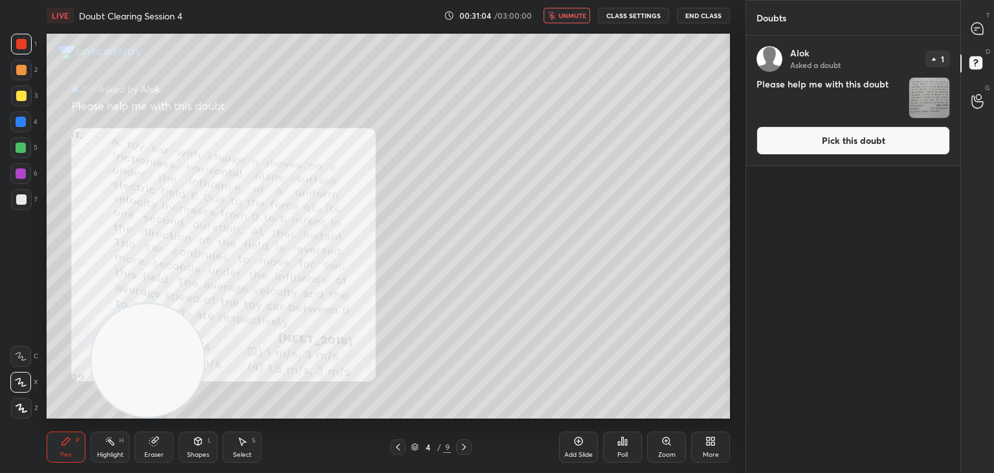
click at [570, 21] on button "unmute" at bounding box center [567, 16] width 47 height 16
click at [984, 32] on icon at bounding box center [978, 29] width 14 height 14
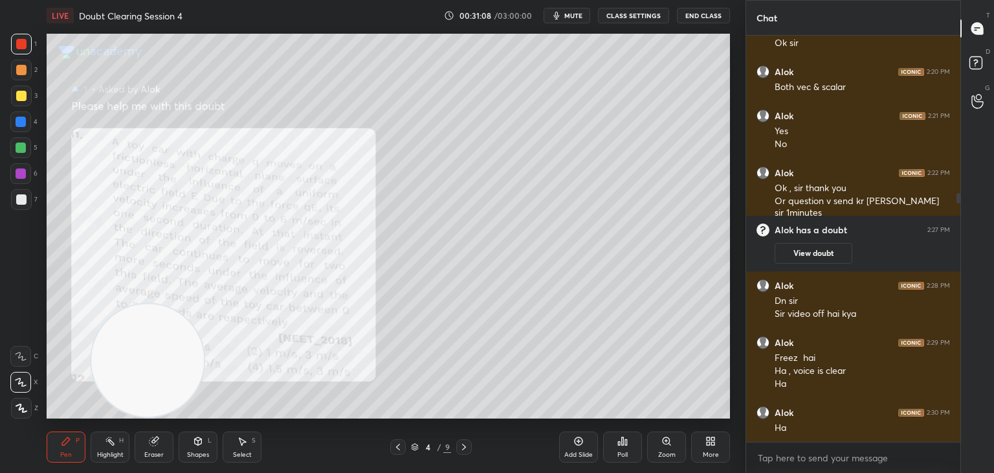
click at [675, 439] on div "Zoom" at bounding box center [666, 446] width 39 height 31
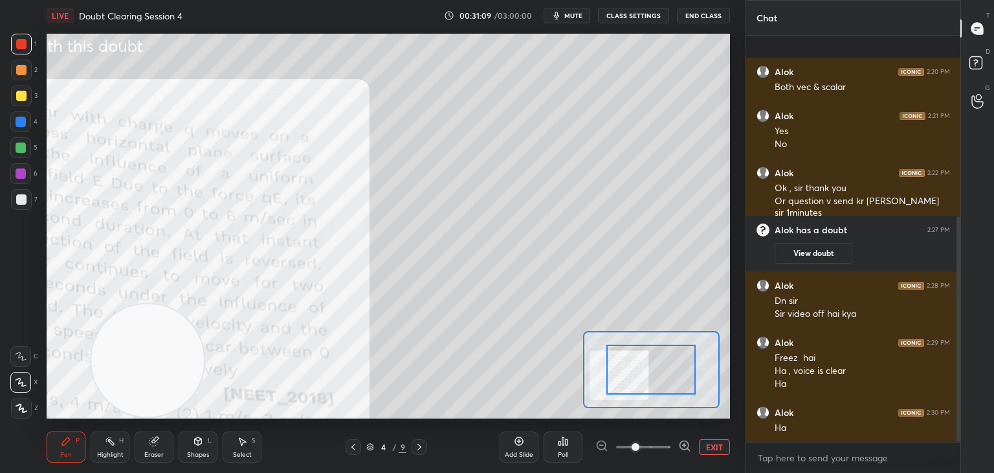
scroll to position [325, 0]
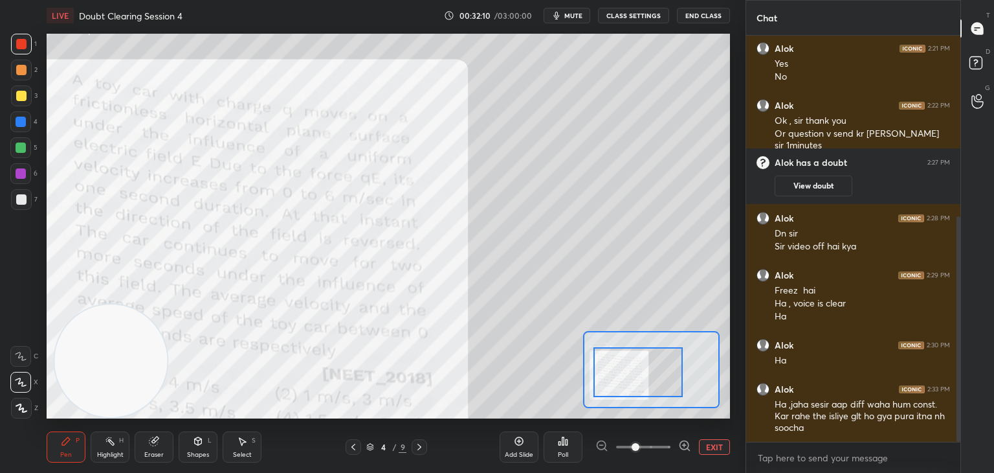
click at [119, 331] on video at bounding box center [110, 360] width 113 height 113
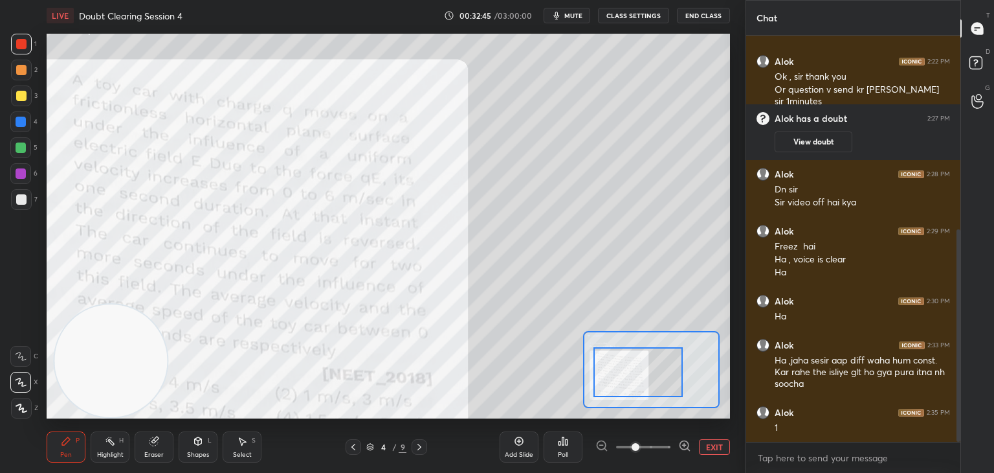
click at [708, 448] on button "EXIT" at bounding box center [714, 447] width 31 height 16
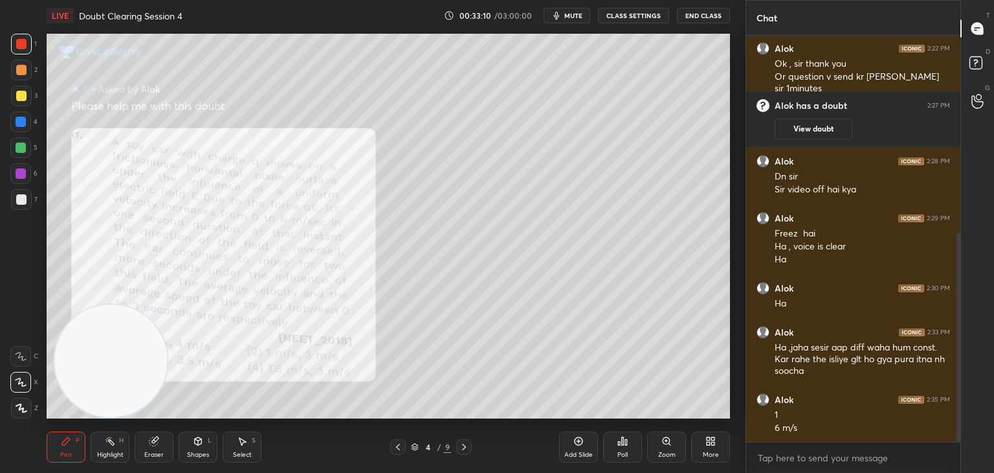
scroll to position [395, 0]
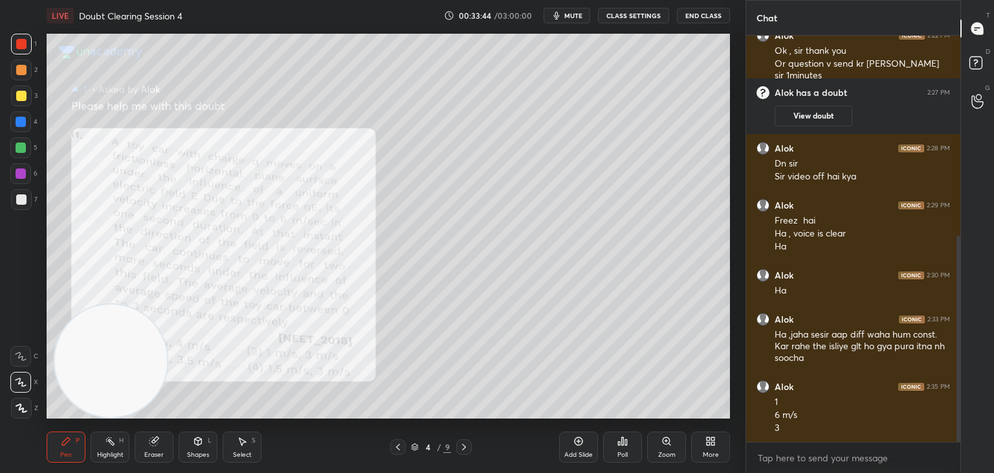
click at [162, 444] on div "Eraser" at bounding box center [154, 446] width 39 height 31
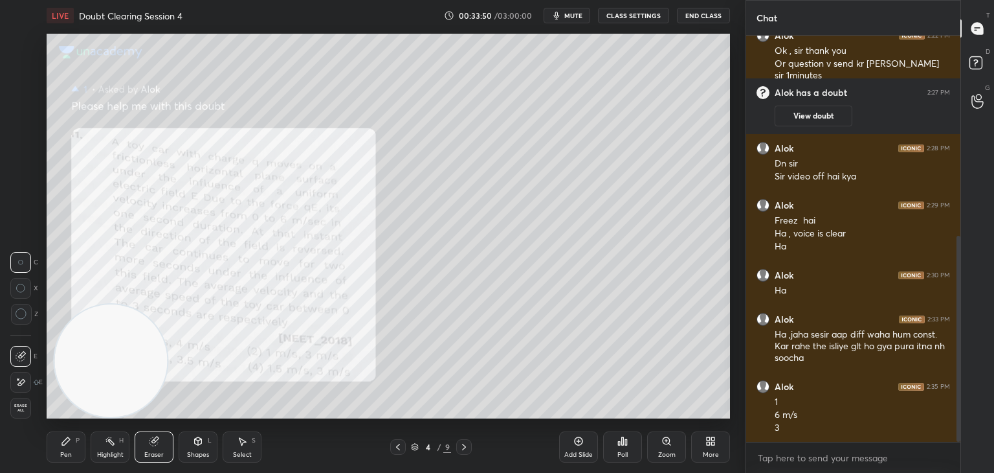
click at [73, 448] on div "Pen P" at bounding box center [66, 446] width 39 height 31
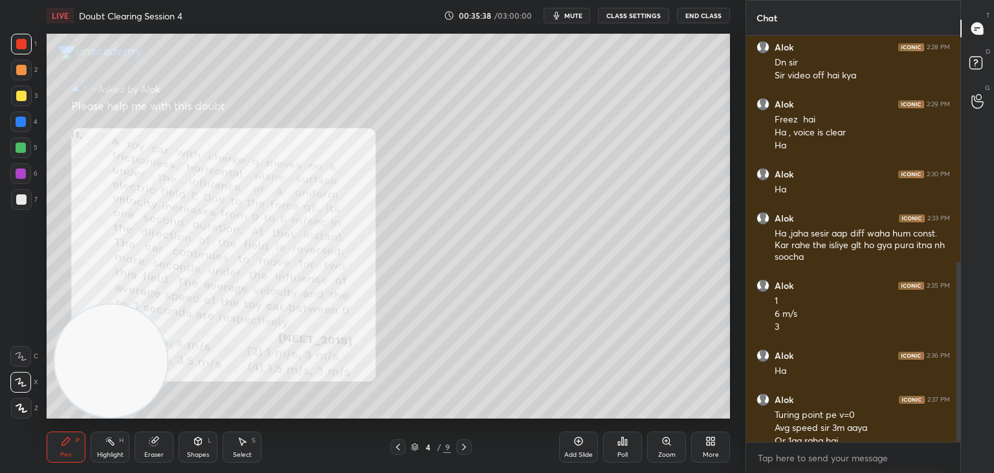
scroll to position [509, 0]
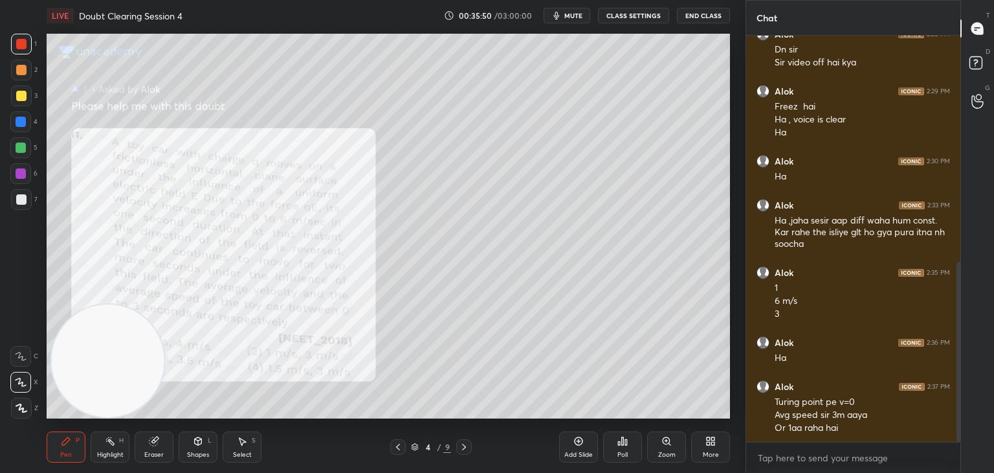
click at [575, 17] on span "mute" at bounding box center [574, 15] width 18 height 9
click at [975, 69] on rect at bounding box center [976, 63] width 12 height 12
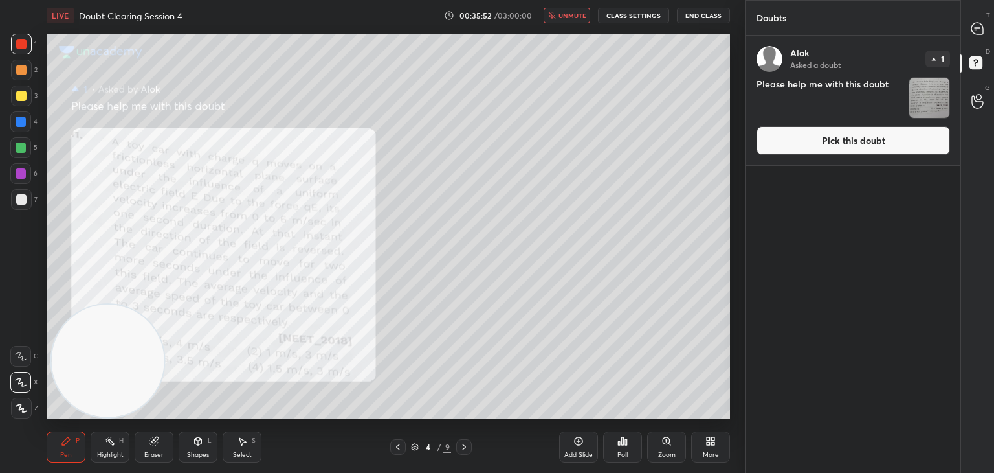
click at [929, 94] on img "grid" at bounding box center [930, 98] width 40 height 40
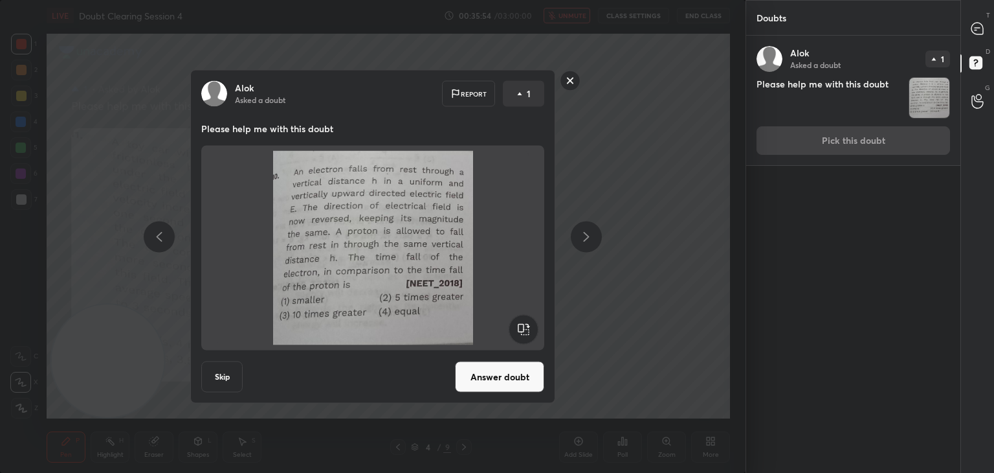
click at [981, 34] on icon at bounding box center [978, 29] width 14 height 14
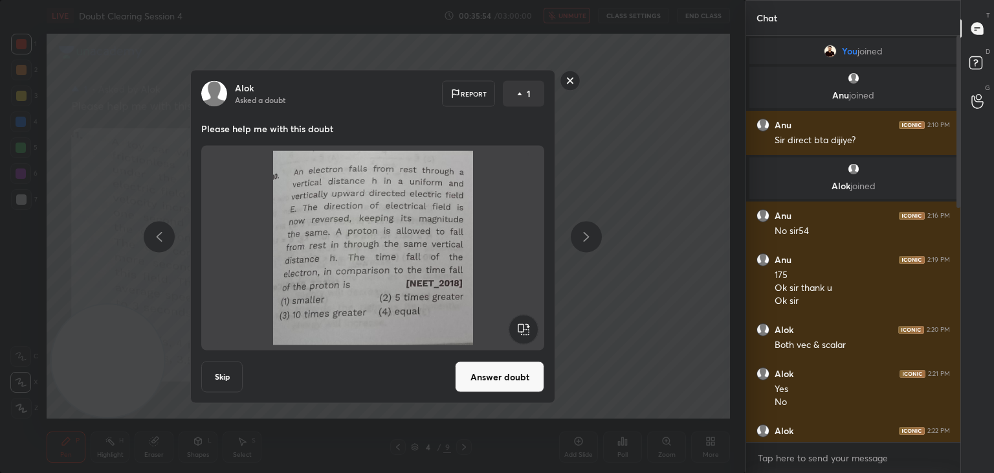
type textarea "x"
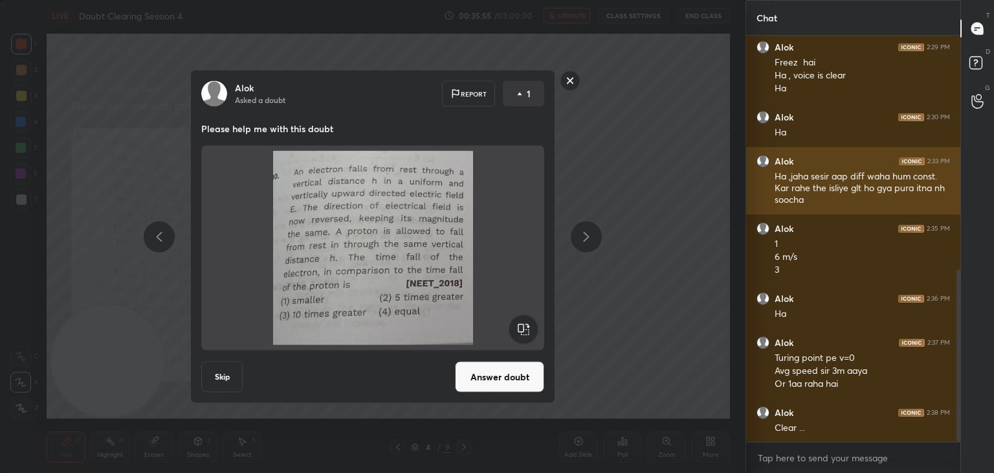
scroll to position [402, 210]
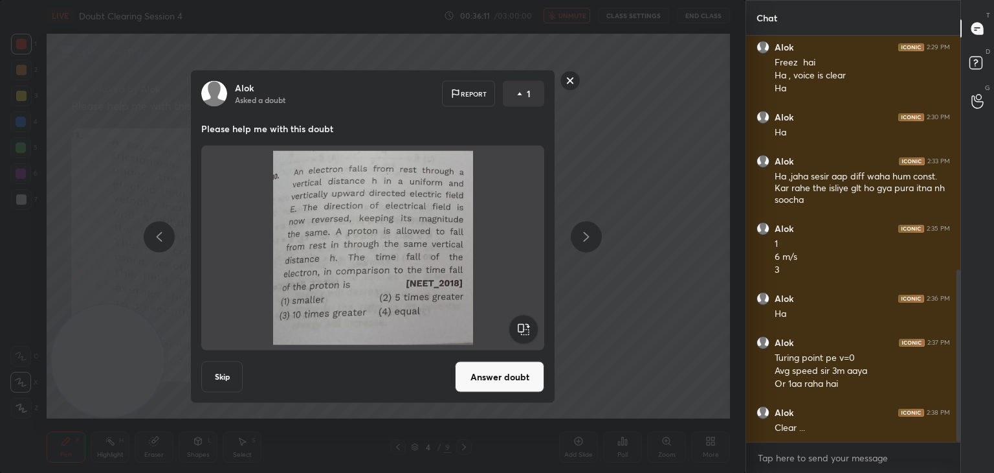
click at [587, 185] on div "[PERSON_NAME] Asked a doubt Report 1 Please help me with this doubt Skip Answer…" at bounding box center [372, 236] width 489 height 333
click at [490, 373] on button "Answer doubt" at bounding box center [499, 376] width 89 height 31
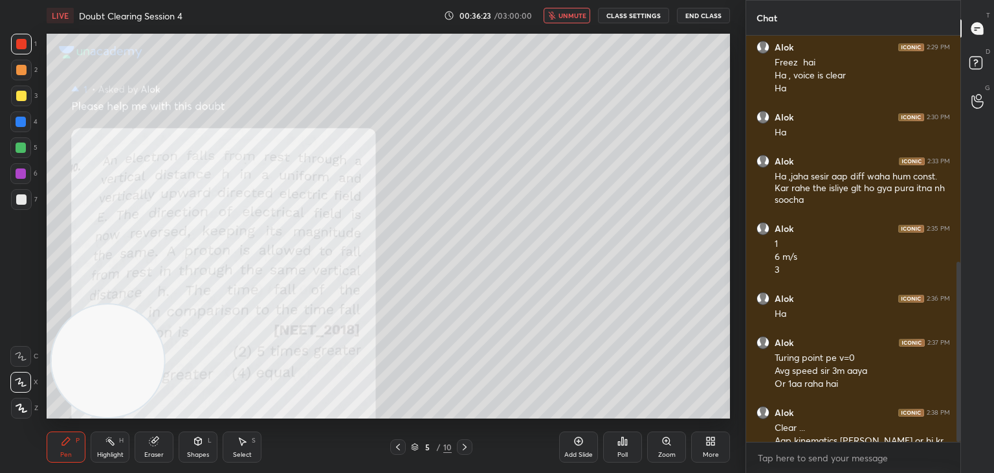
scroll to position [510, 0]
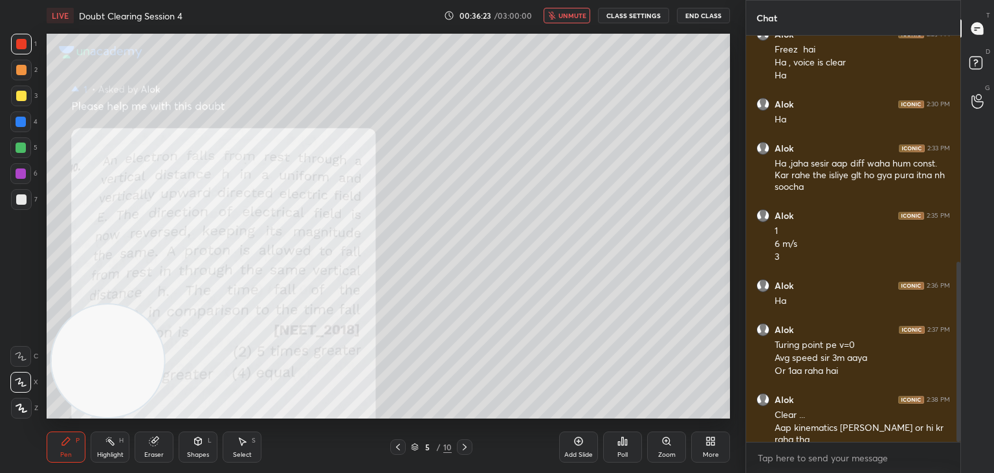
click at [561, 12] on span "unmute" at bounding box center [573, 15] width 28 height 9
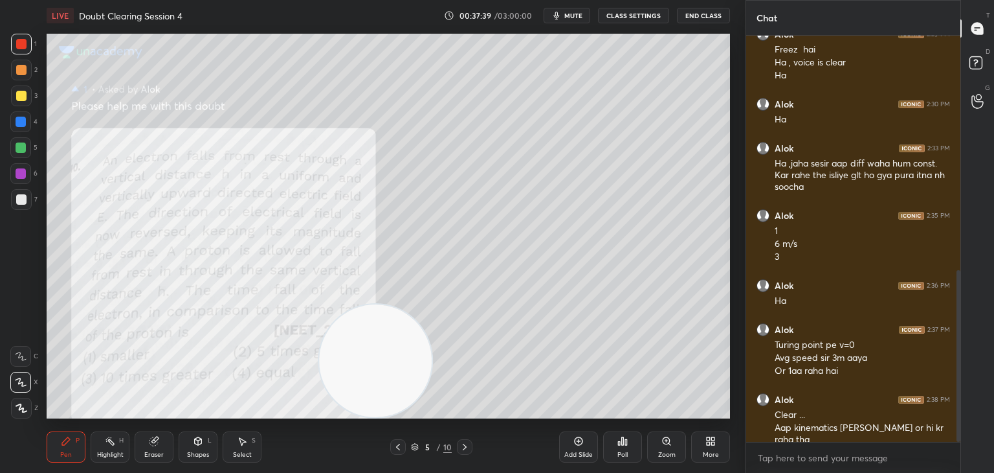
scroll to position [554, 0]
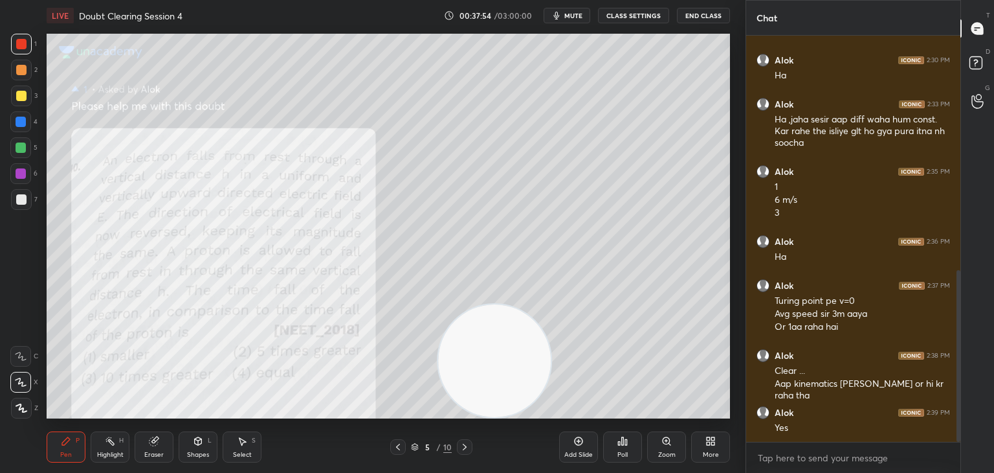
click at [576, 17] on span "mute" at bounding box center [574, 15] width 18 height 9
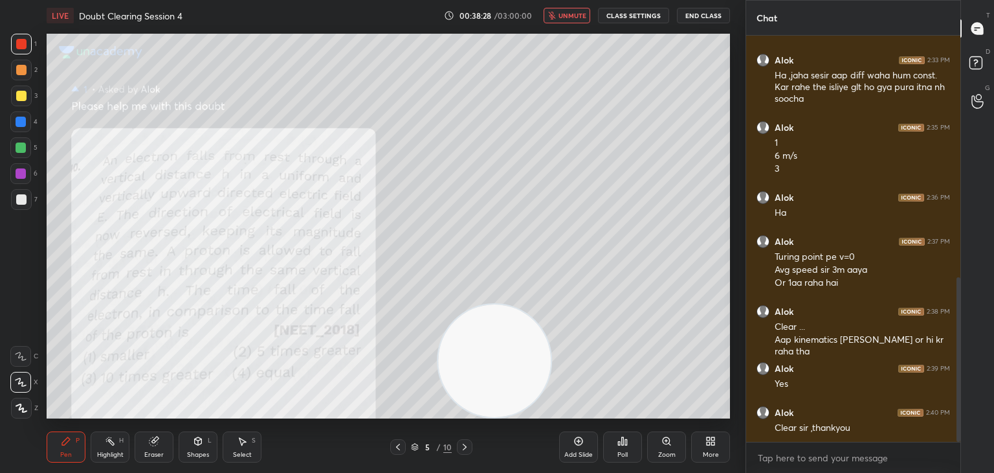
click at [399, 444] on icon at bounding box center [398, 447] width 4 height 6
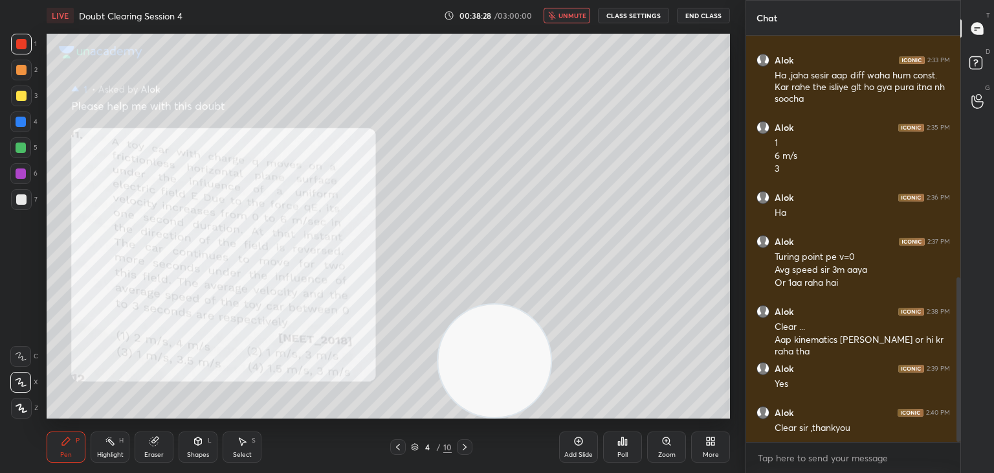
click at [398, 447] on icon at bounding box center [398, 447] width 10 height 10
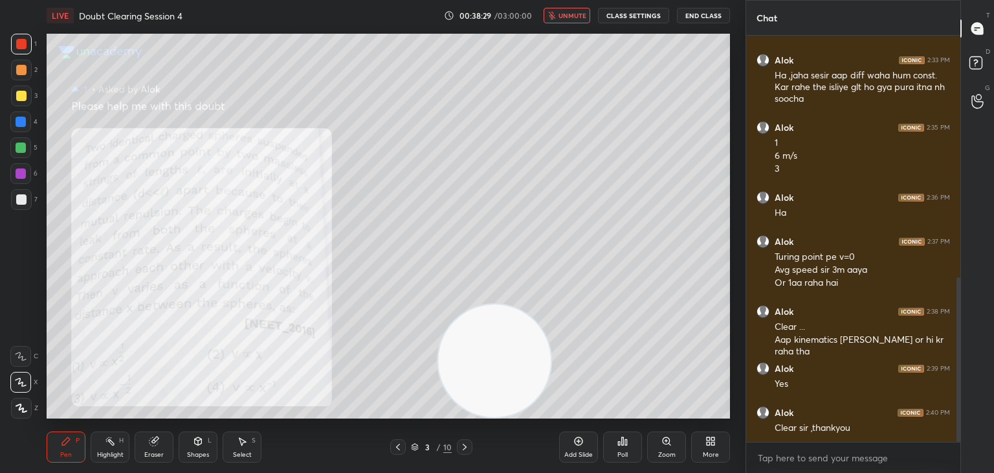
click at [398, 446] on icon at bounding box center [398, 447] width 4 height 6
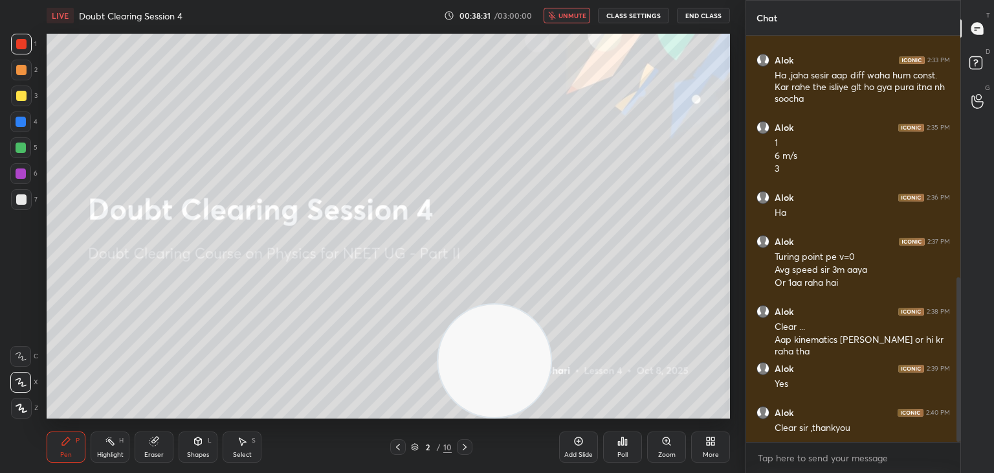
click at [26, 205] on div at bounding box center [21, 199] width 21 height 21
